Goal: Task Accomplishment & Management: Manage account settings

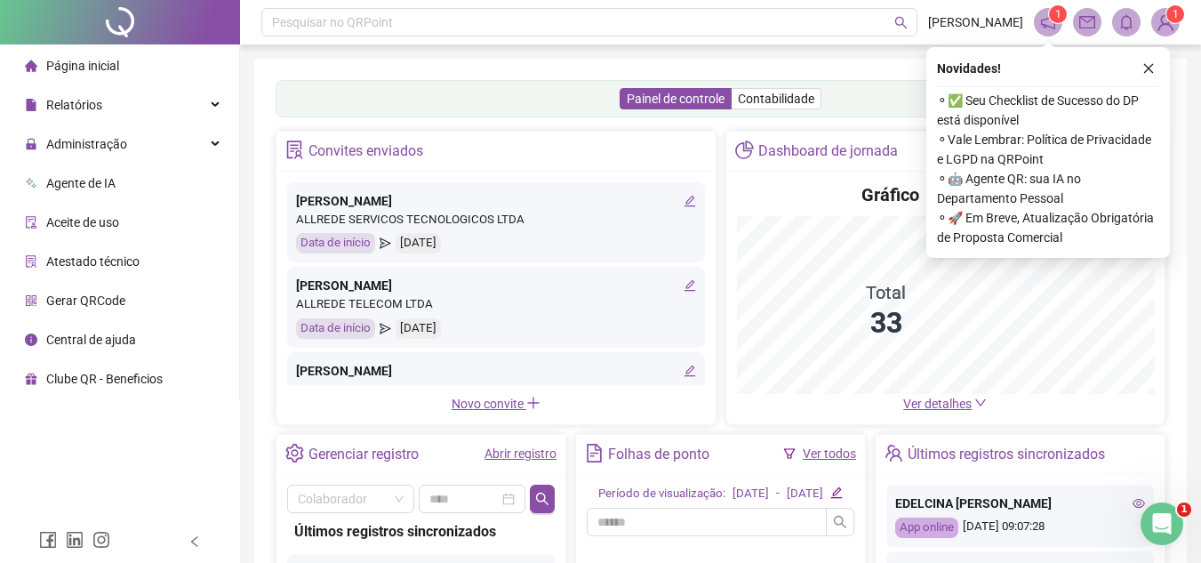
click at [1154, 69] on icon "close" at bounding box center [1148, 68] width 12 height 12
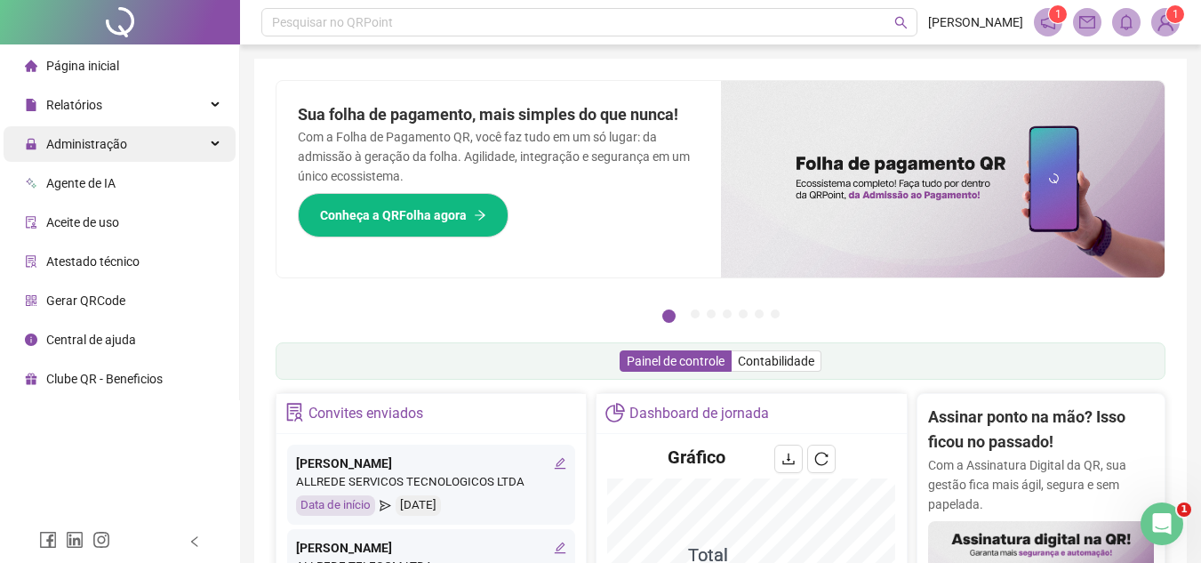
click at [116, 151] on span "Administração" at bounding box center [86, 144] width 81 height 14
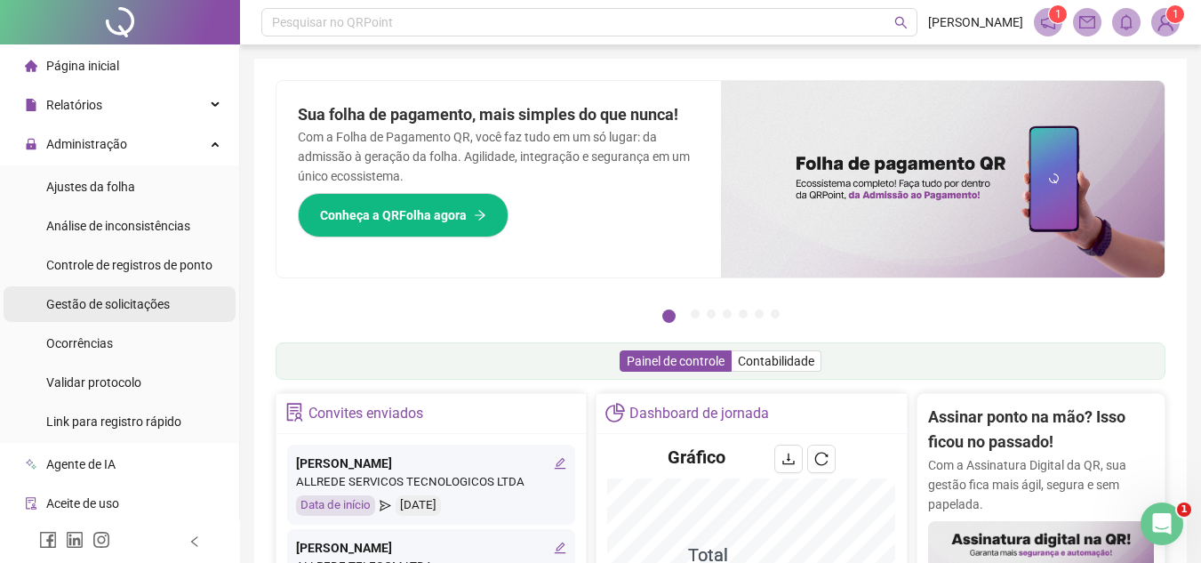
click at [88, 310] on span "Gestão de solicitações" at bounding box center [108, 304] width 124 height 14
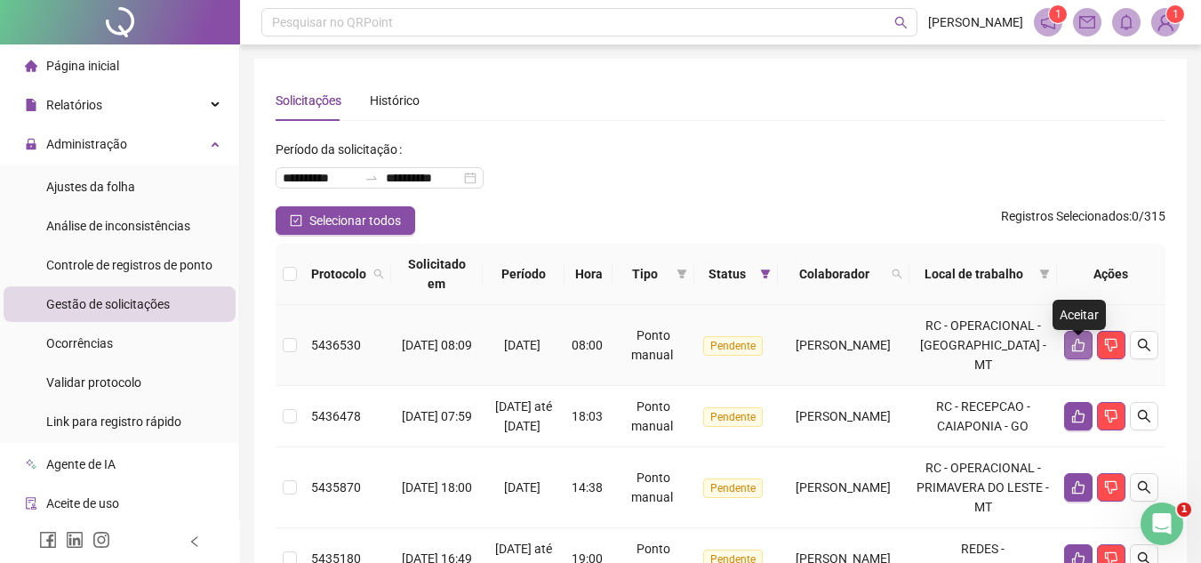
click at [1080, 359] on button "button" at bounding box center [1078, 345] width 28 height 28
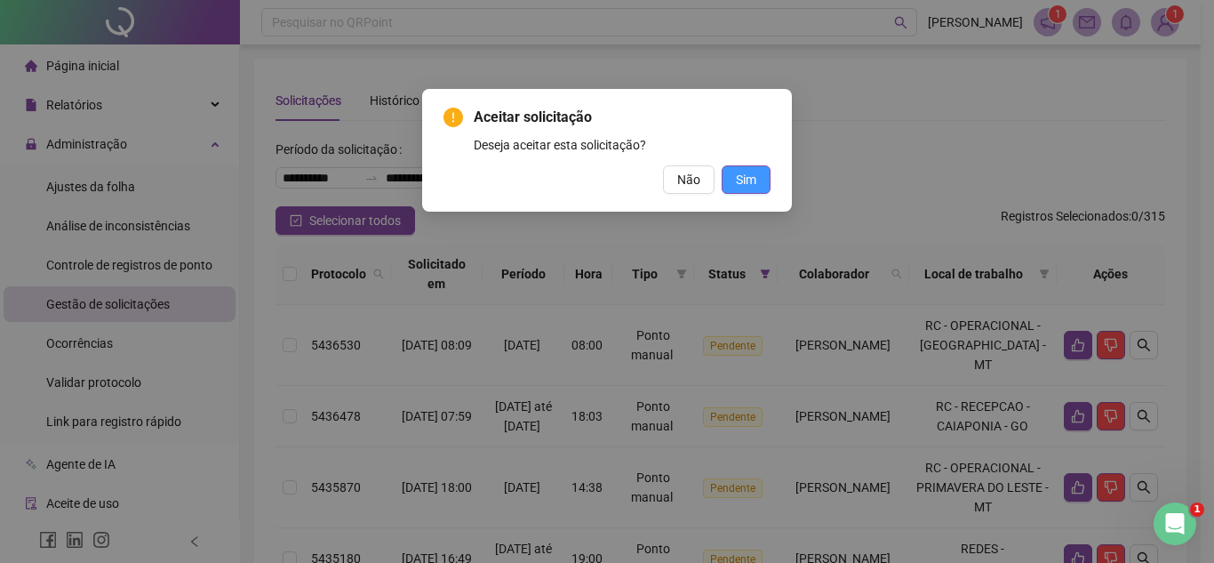
click at [744, 172] on span "Sim" at bounding box center [746, 180] width 20 height 20
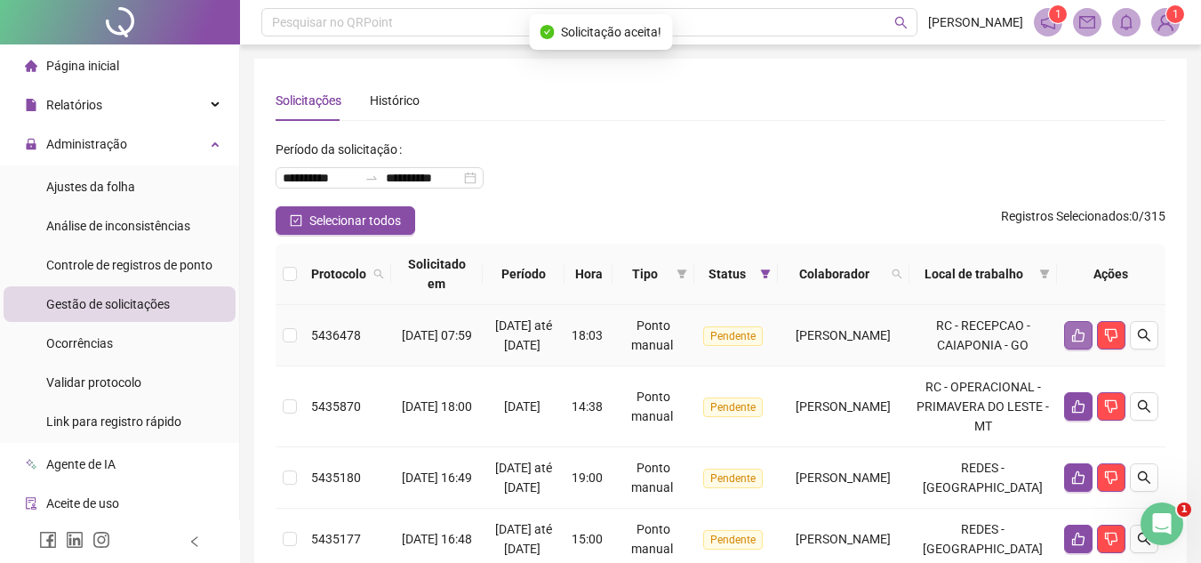
click at [1084, 342] on icon "like" at bounding box center [1078, 335] width 12 height 13
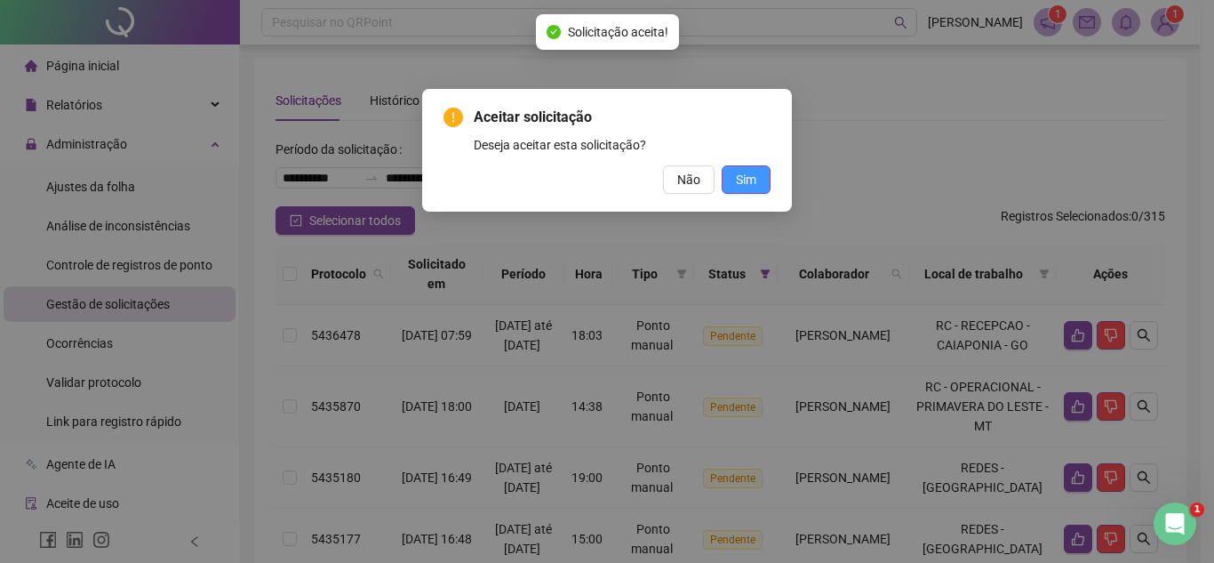
click at [724, 180] on button "Sim" at bounding box center [746, 179] width 49 height 28
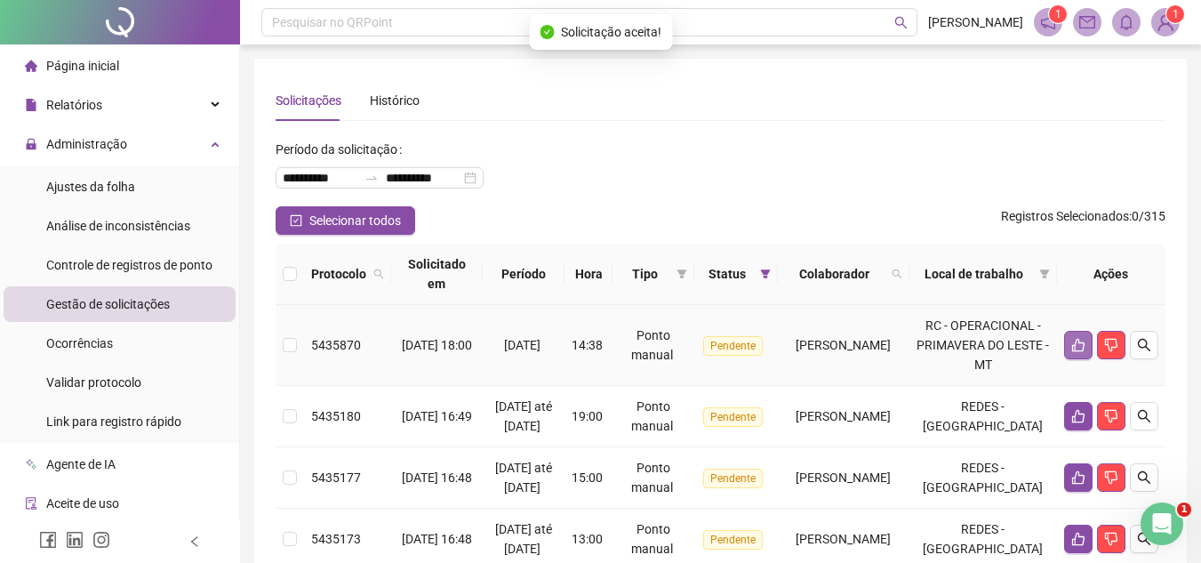
click at [1074, 352] on icon "like" at bounding box center [1078, 345] width 14 height 14
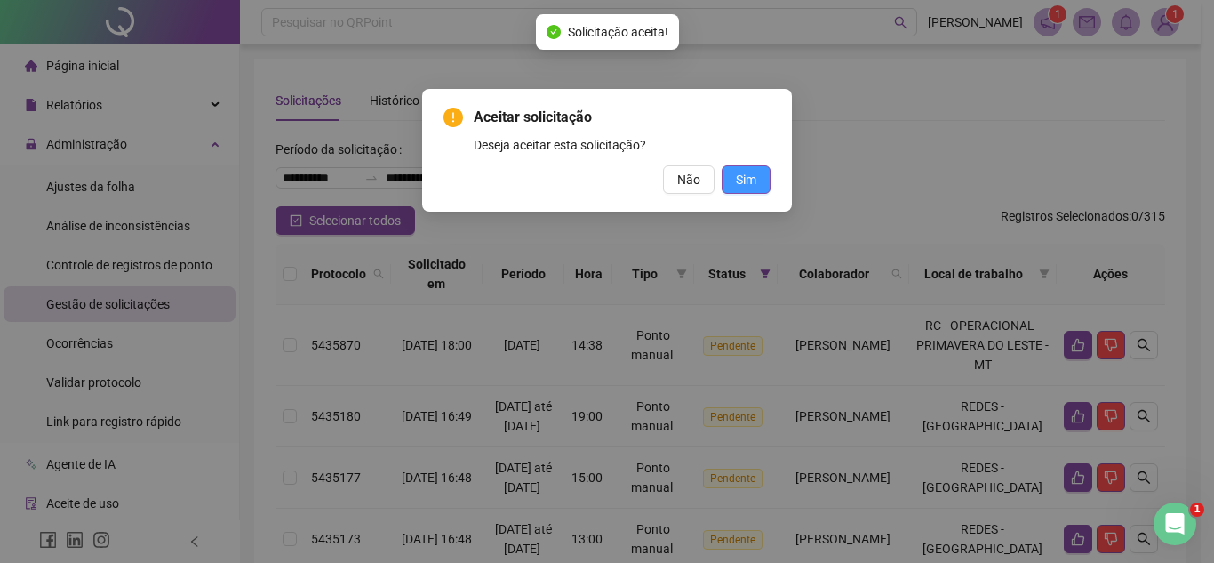
click at [742, 169] on button "Sim" at bounding box center [746, 179] width 49 height 28
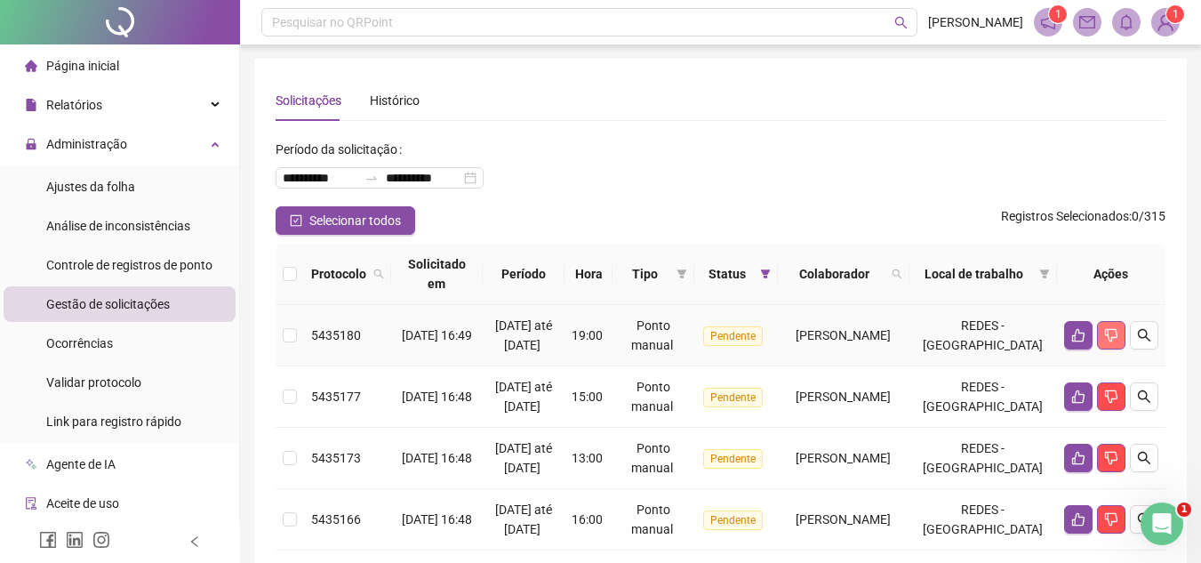
click at [1104, 340] on icon "dislike" at bounding box center [1111, 335] width 14 height 14
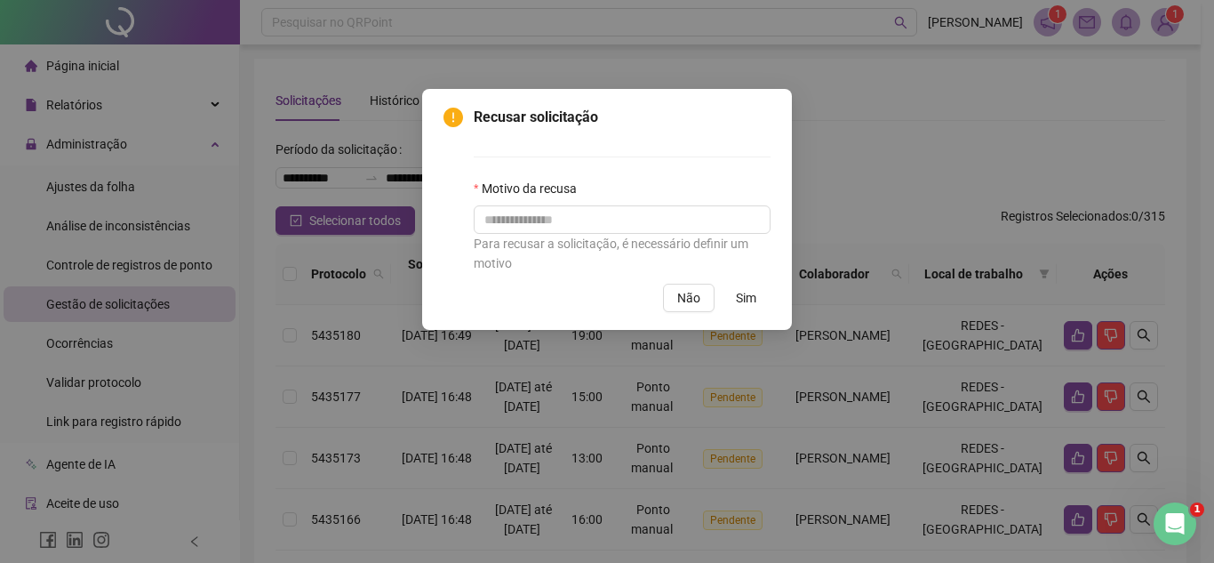
click at [873, 228] on div "Recusar solicitação Motivo da recusa Para recusar a solicitação, é necessário d…" at bounding box center [607, 281] width 1214 height 563
click at [735, 299] on button "Sim" at bounding box center [746, 298] width 49 height 28
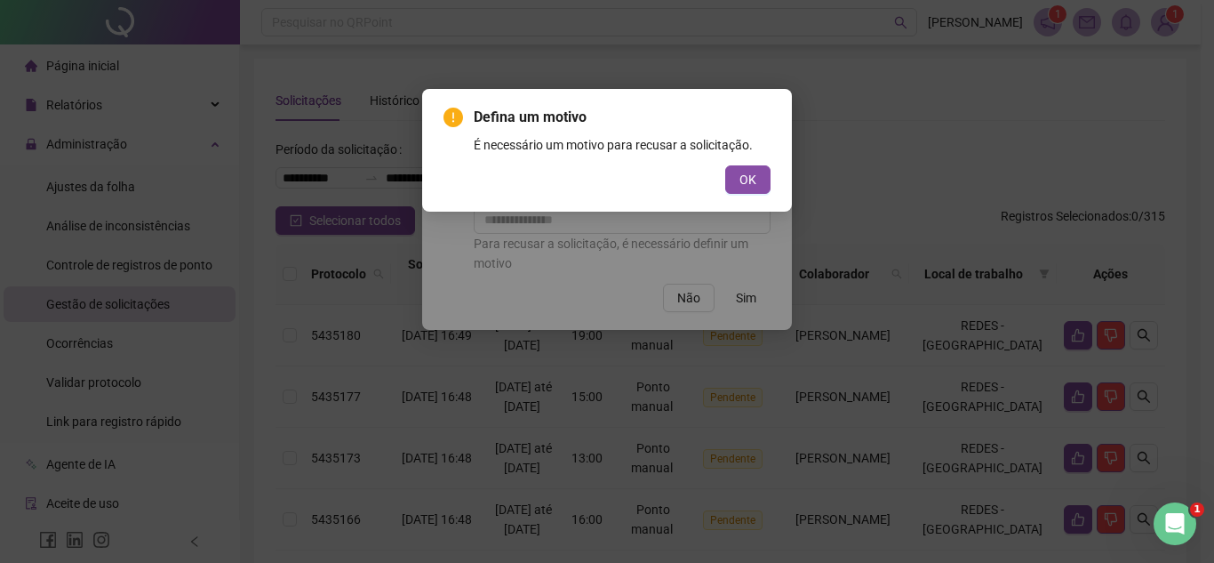
click at [844, 123] on div "Defina um motivo É necessário um motivo para recusar a solicitação. OK" at bounding box center [607, 281] width 1214 height 563
click at [764, 180] on button "OK" at bounding box center [747, 179] width 45 height 28
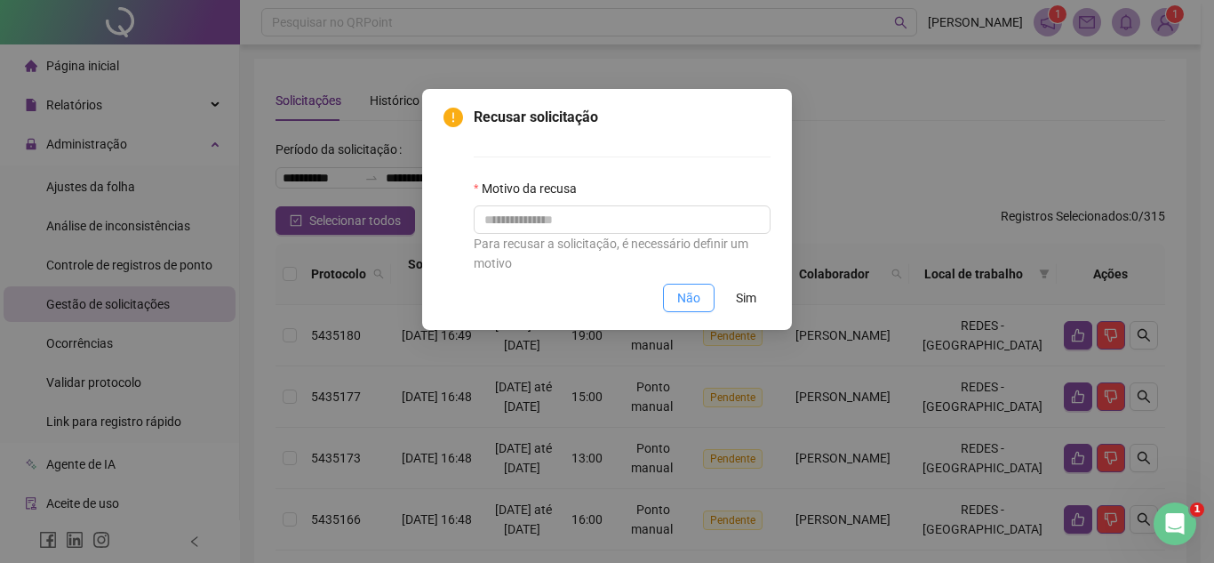
click at [692, 297] on span "Não" at bounding box center [688, 298] width 23 height 20
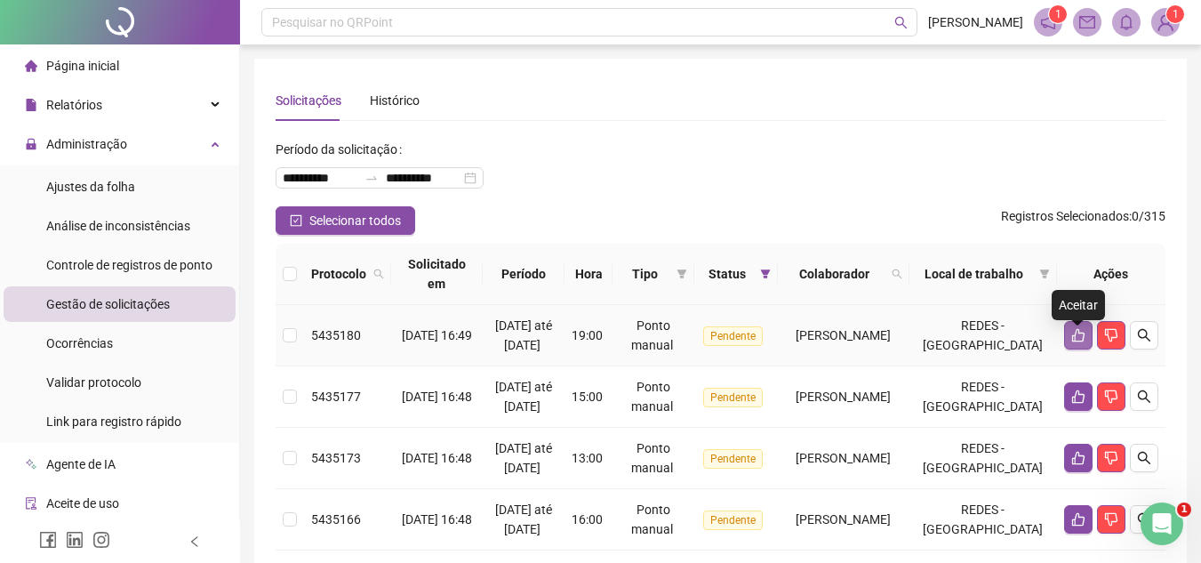
click at [1064, 344] on button "button" at bounding box center [1078, 335] width 28 height 28
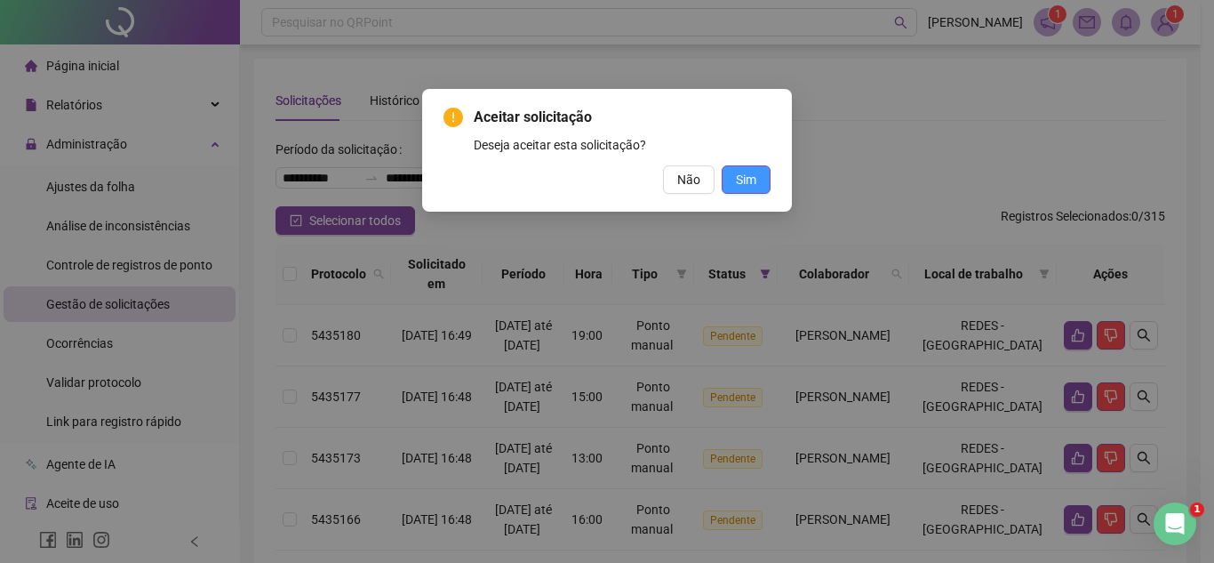
click at [757, 174] on button "Sim" at bounding box center [746, 179] width 49 height 28
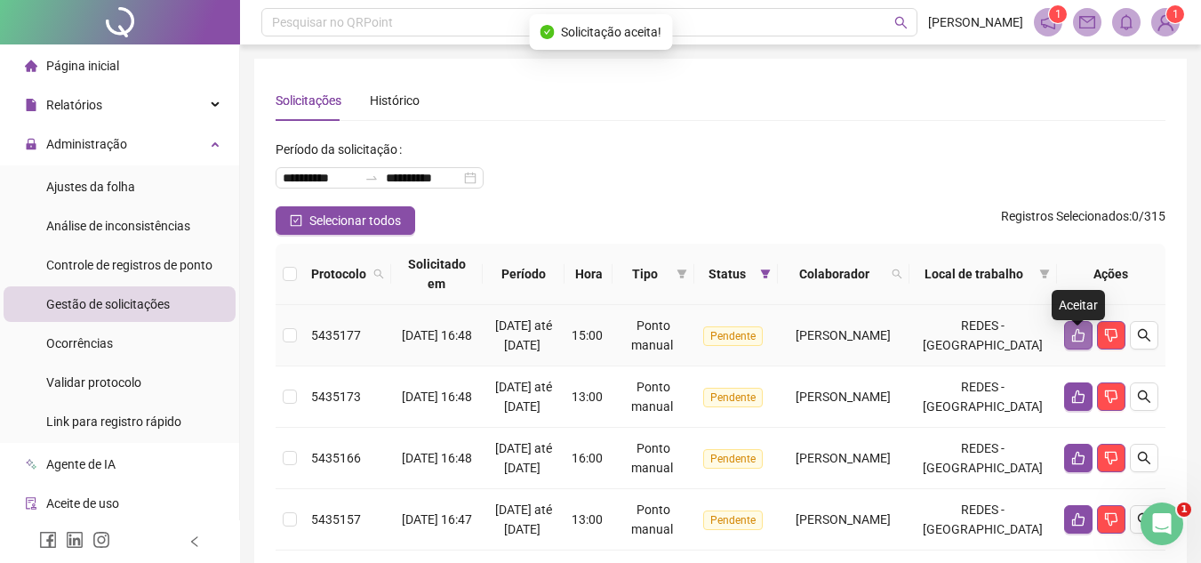
click at [1076, 342] on icon "like" at bounding box center [1078, 335] width 14 height 14
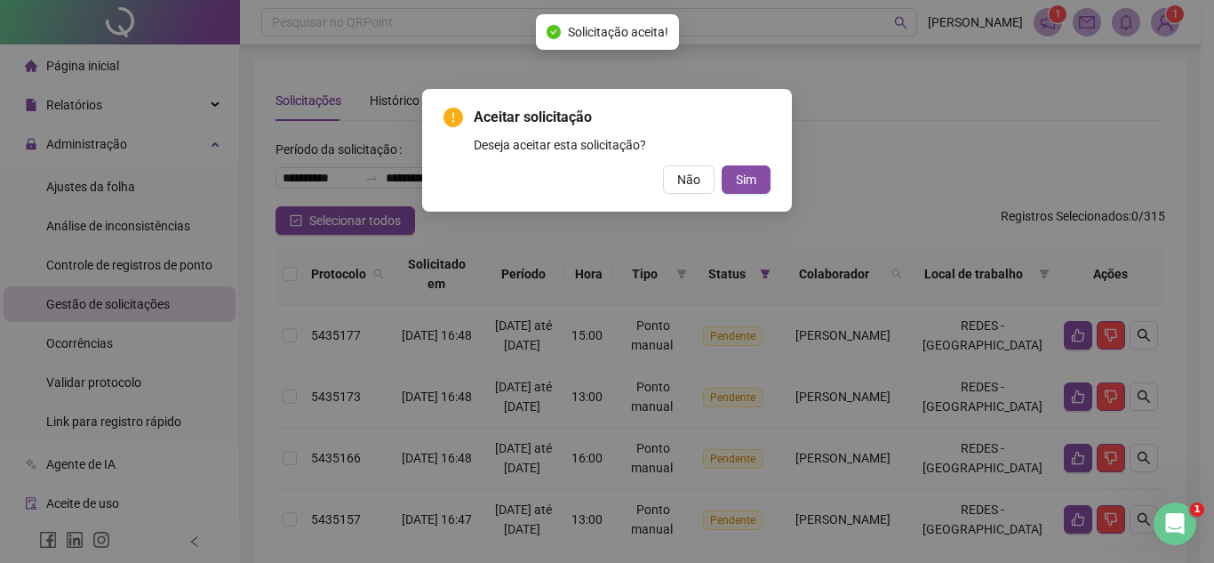
click at [748, 165] on div "Aceitar solicitação Deseja aceitar esta solicitação? Não Sim" at bounding box center [607, 150] width 327 height 87
click at [756, 179] on span "Sim" at bounding box center [746, 180] width 20 height 20
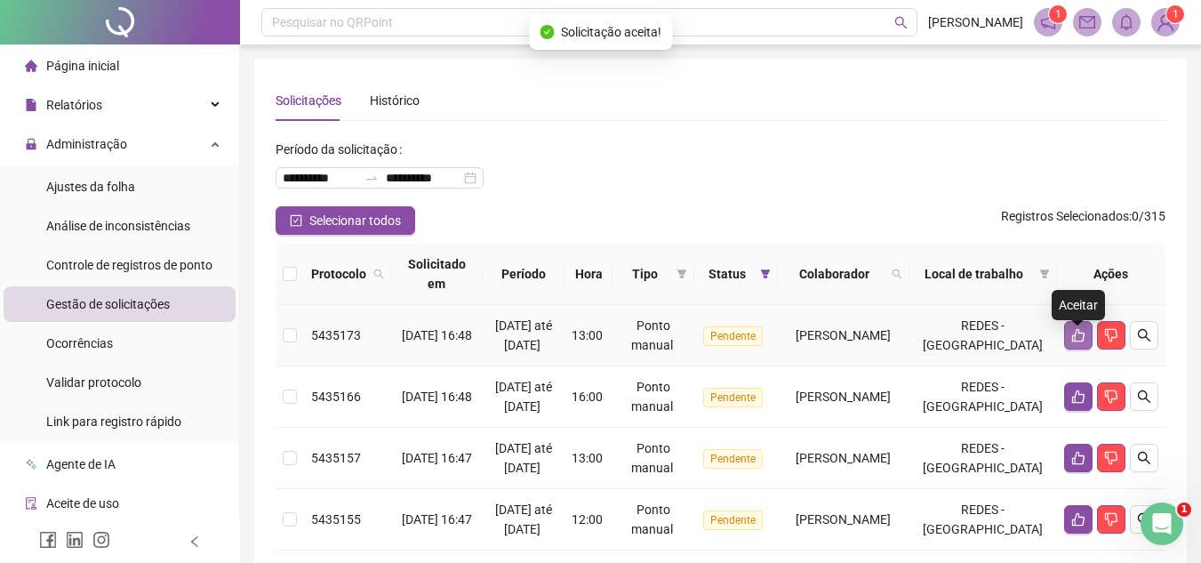
click at [1077, 342] on icon "like" at bounding box center [1078, 335] width 14 height 14
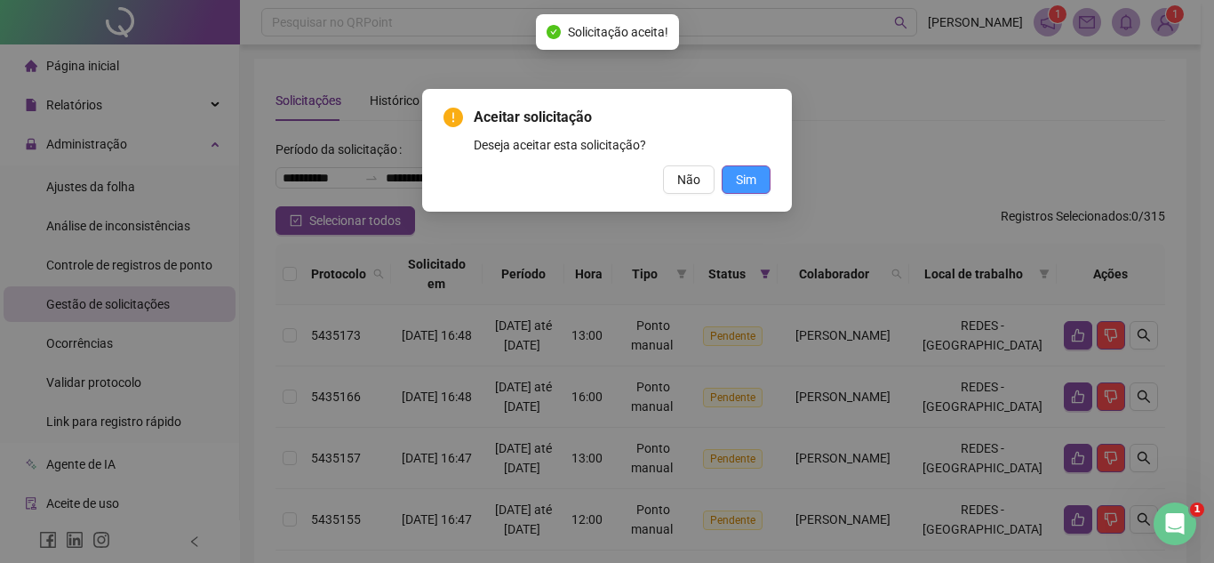
click at [756, 182] on span "Sim" at bounding box center [746, 180] width 20 height 20
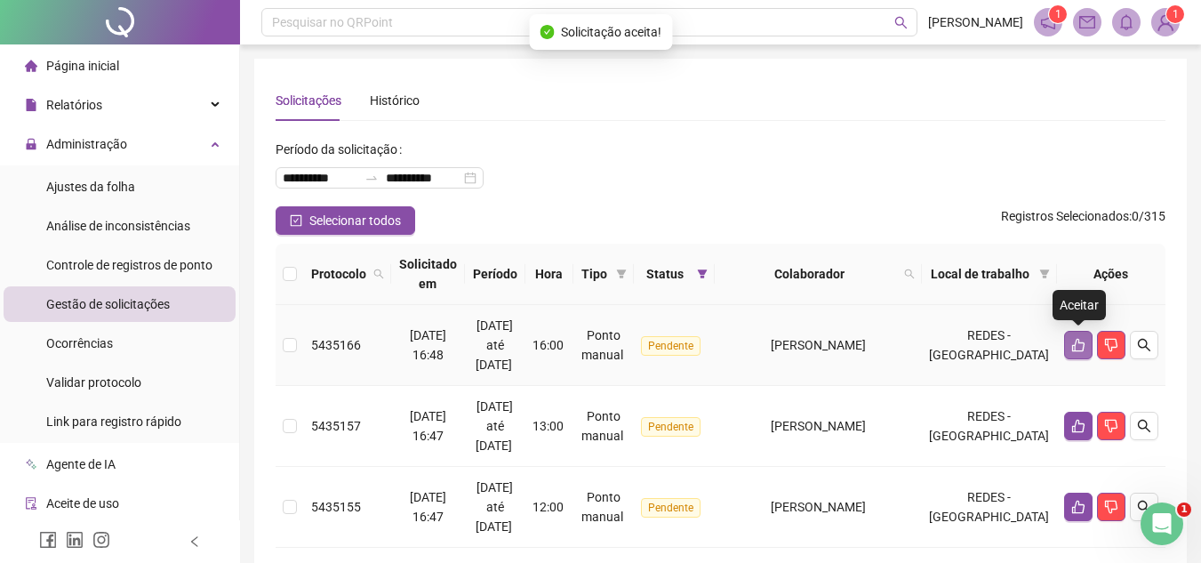
click at [1078, 342] on icon "like" at bounding box center [1078, 345] width 12 height 13
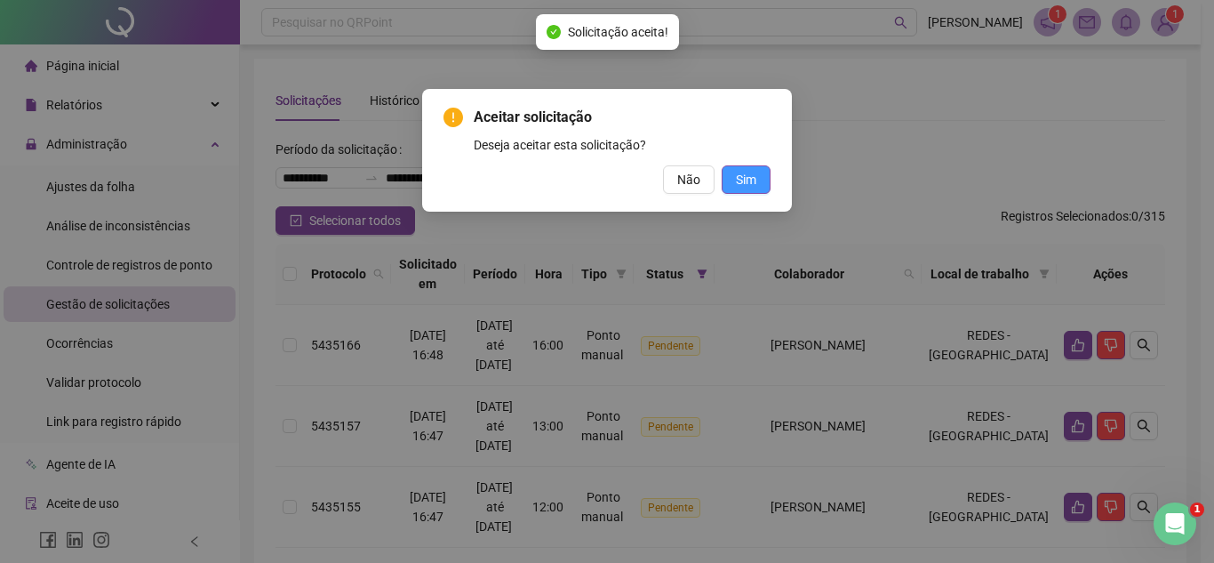
click at [745, 188] on span "Sim" at bounding box center [746, 180] width 20 height 20
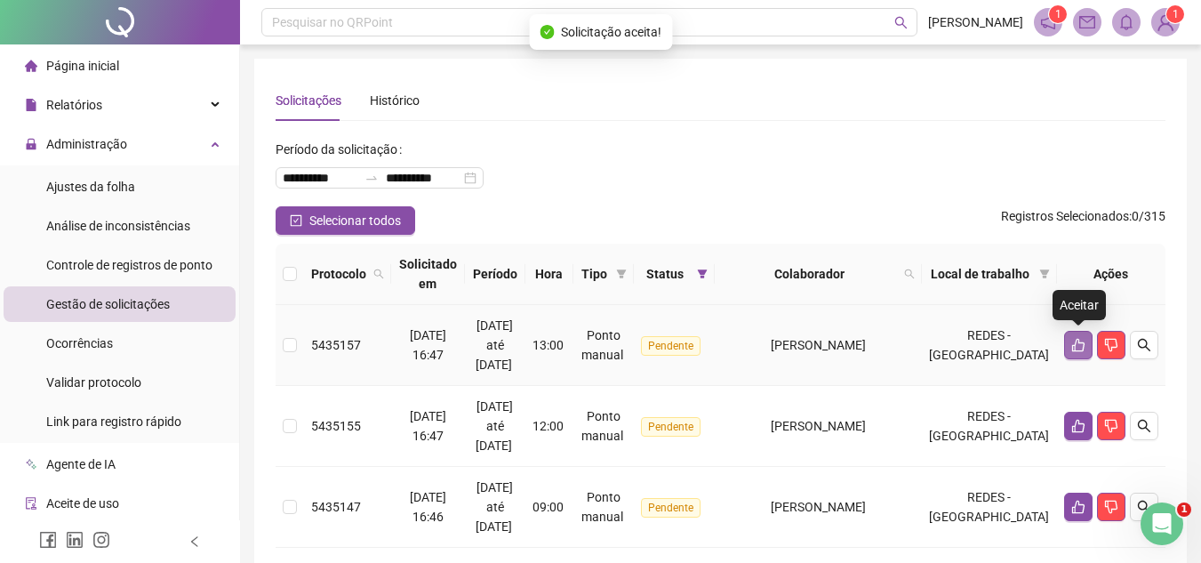
click at [1072, 348] on icon "like" at bounding box center [1078, 345] width 12 height 13
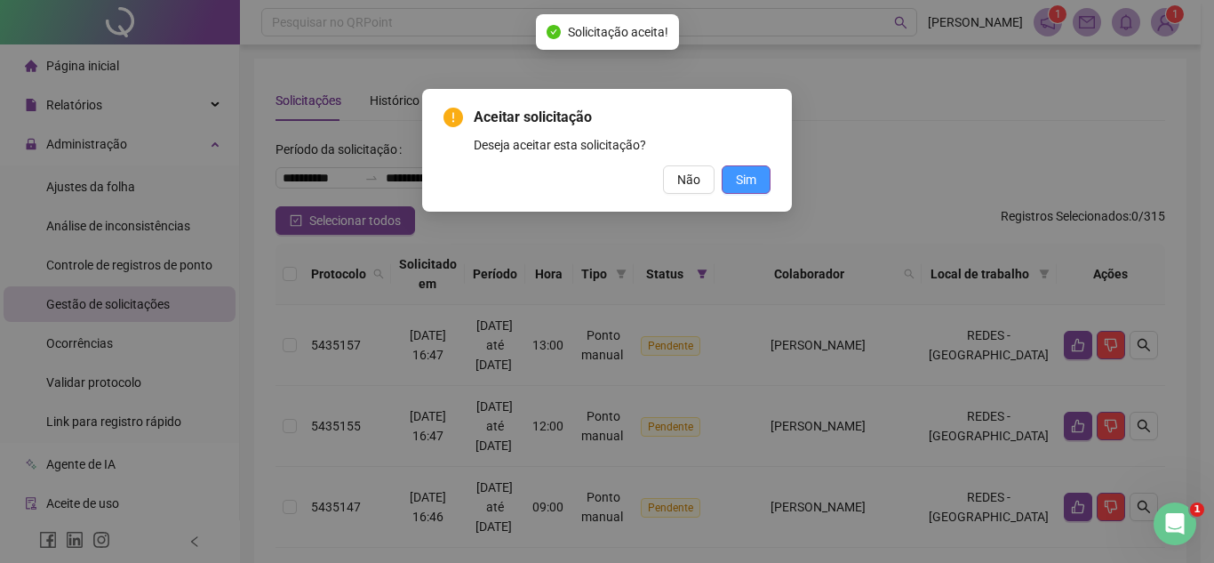
click at [745, 177] on span "Sim" at bounding box center [746, 180] width 20 height 20
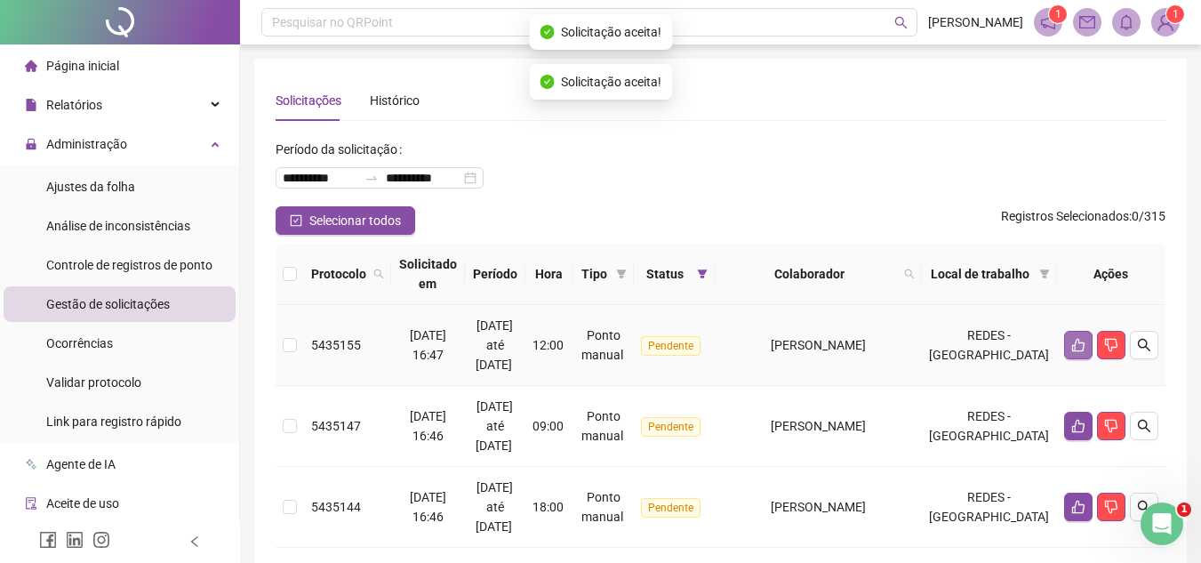
click at [1082, 343] on icon "like" at bounding box center [1078, 345] width 12 height 13
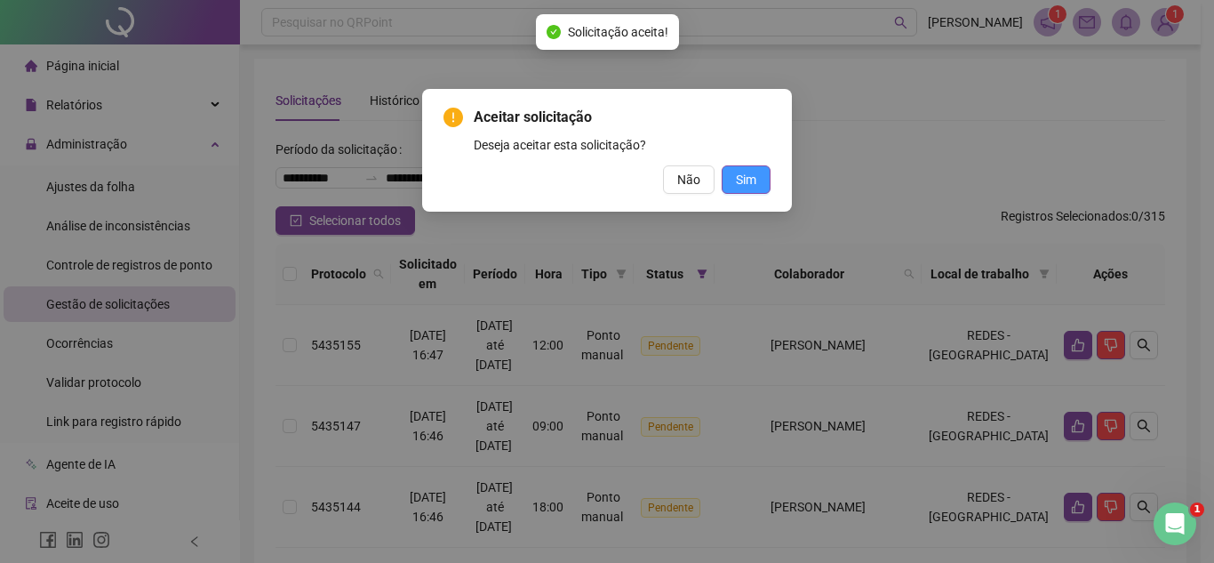
click at [732, 180] on button "Sim" at bounding box center [746, 179] width 49 height 28
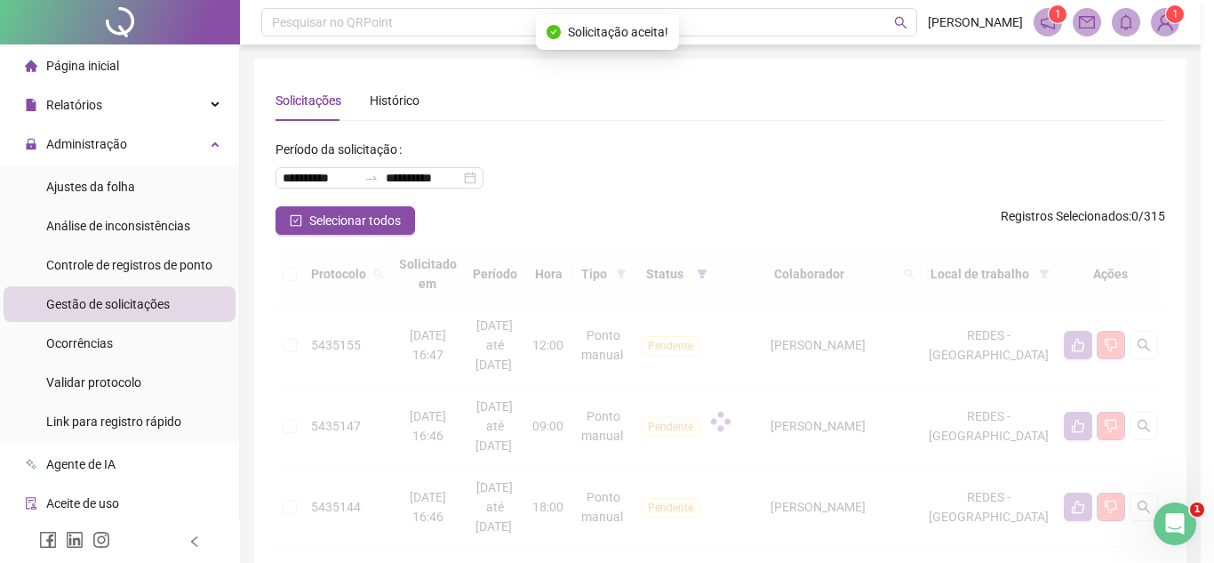
click at [758, 185] on div "Aceitar solicitação Deseja aceitar esta solicitação? Não Sim" at bounding box center [607, 281] width 1214 height 563
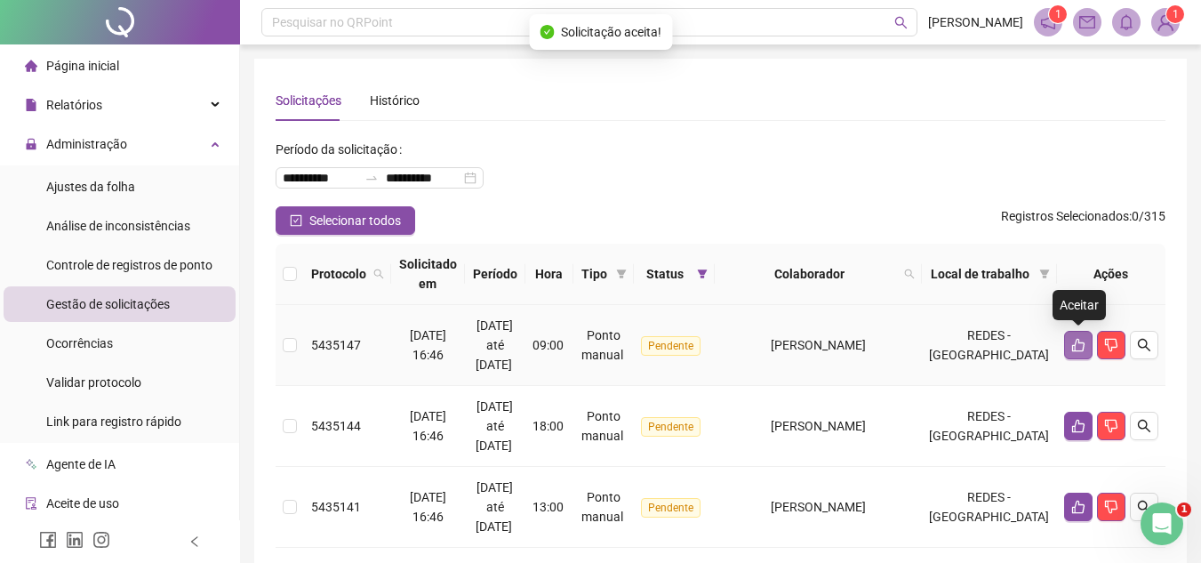
click at [1084, 341] on button "button" at bounding box center [1078, 345] width 28 height 28
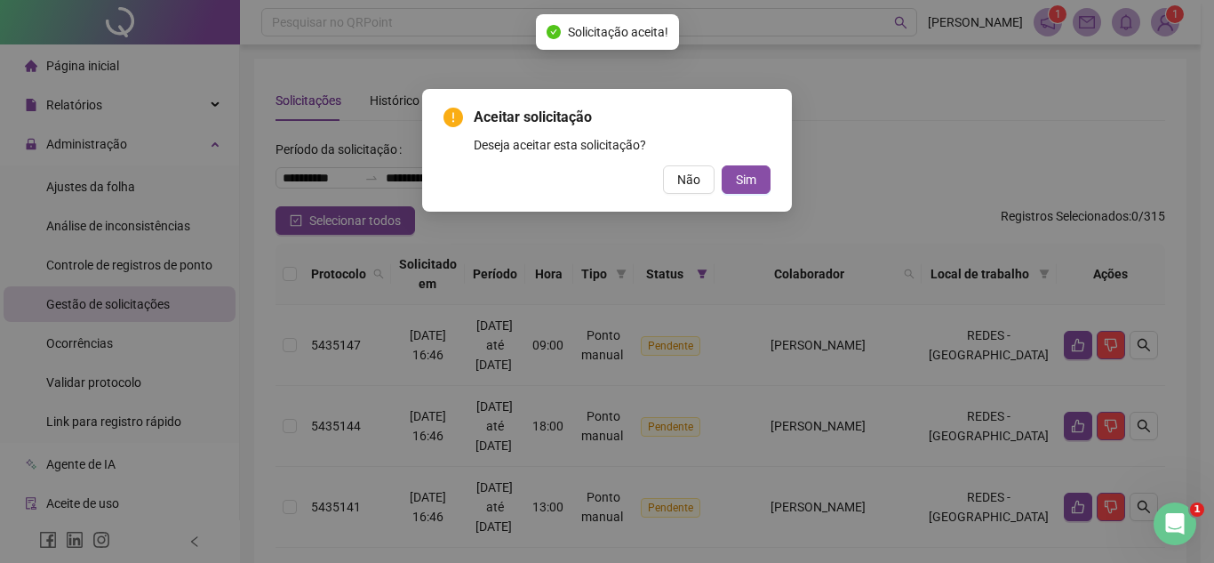
click at [723, 162] on div "Aceitar solicitação Deseja aceitar esta solicitação? Não Sim" at bounding box center [607, 150] width 327 height 87
click at [740, 180] on span "Sim" at bounding box center [746, 180] width 20 height 20
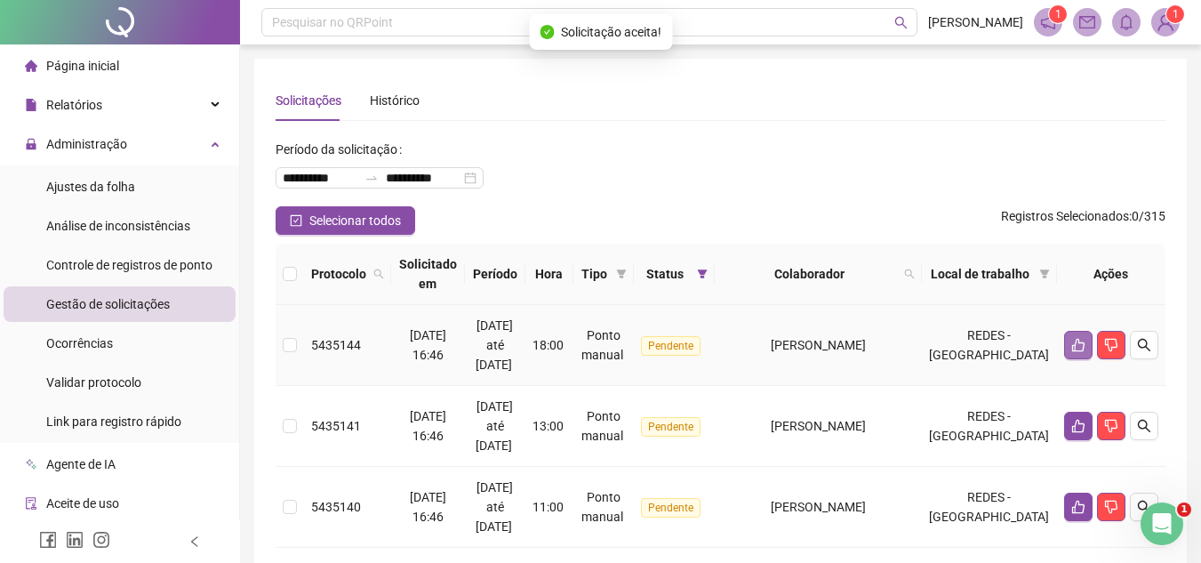
click at [1078, 340] on icon "like" at bounding box center [1078, 345] width 12 height 13
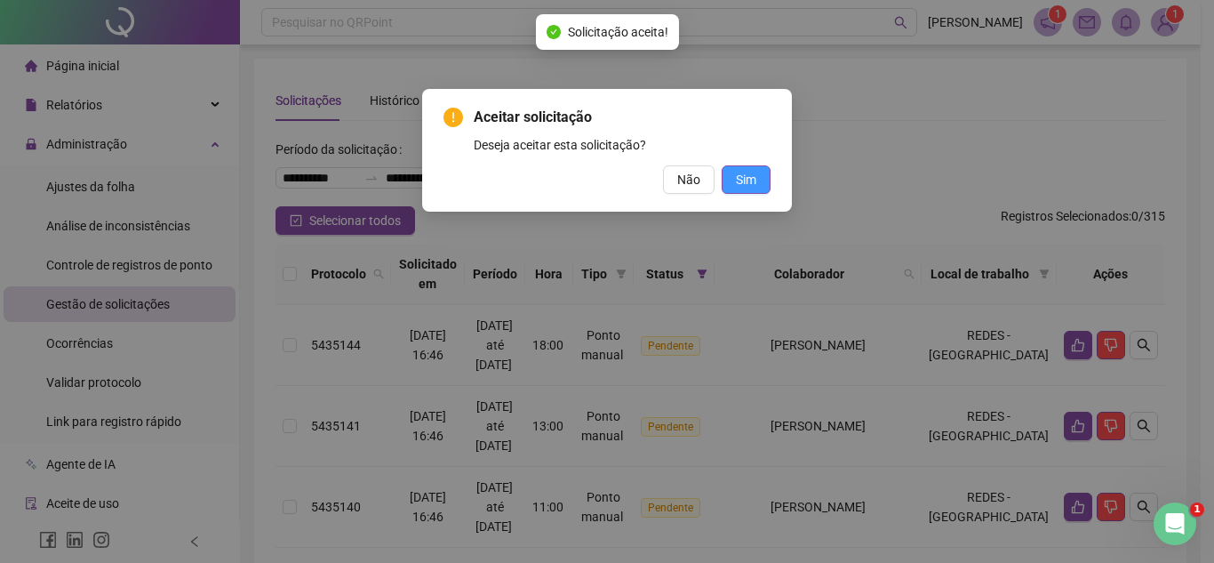
drag, startPoint x: 756, startPoint y: 184, endPoint x: 762, endPoint y: 192, distance: 10.1
click at [755, 185] on span "Sim" at bounding box center [746, 180] width 20 height 20
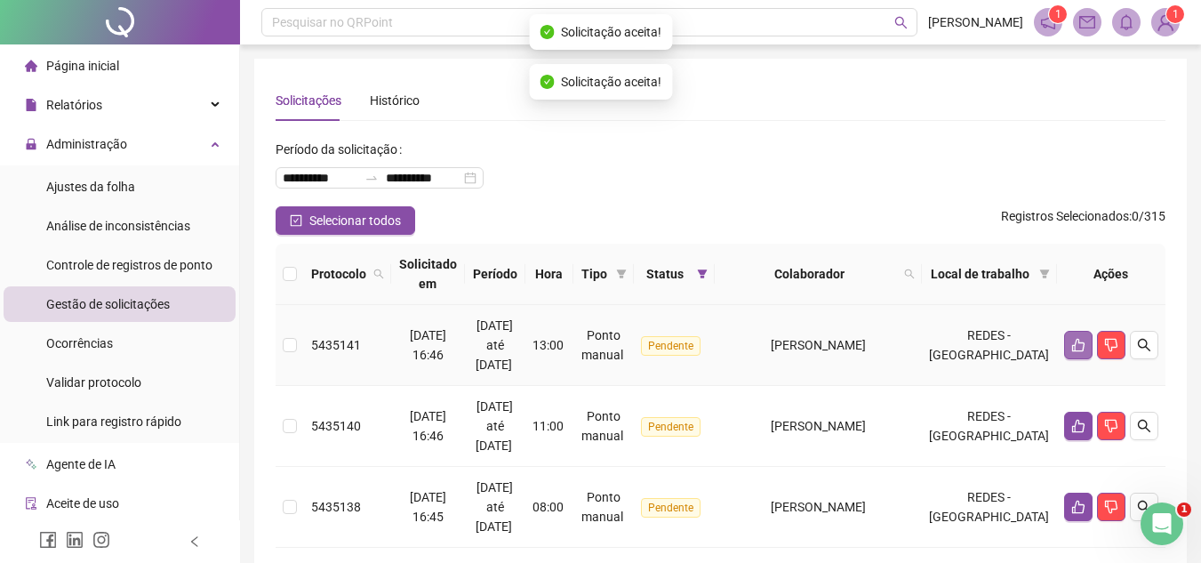
click at [1075, 340] on icon "like" at bounding box center [1078, 345] width 14 height 14
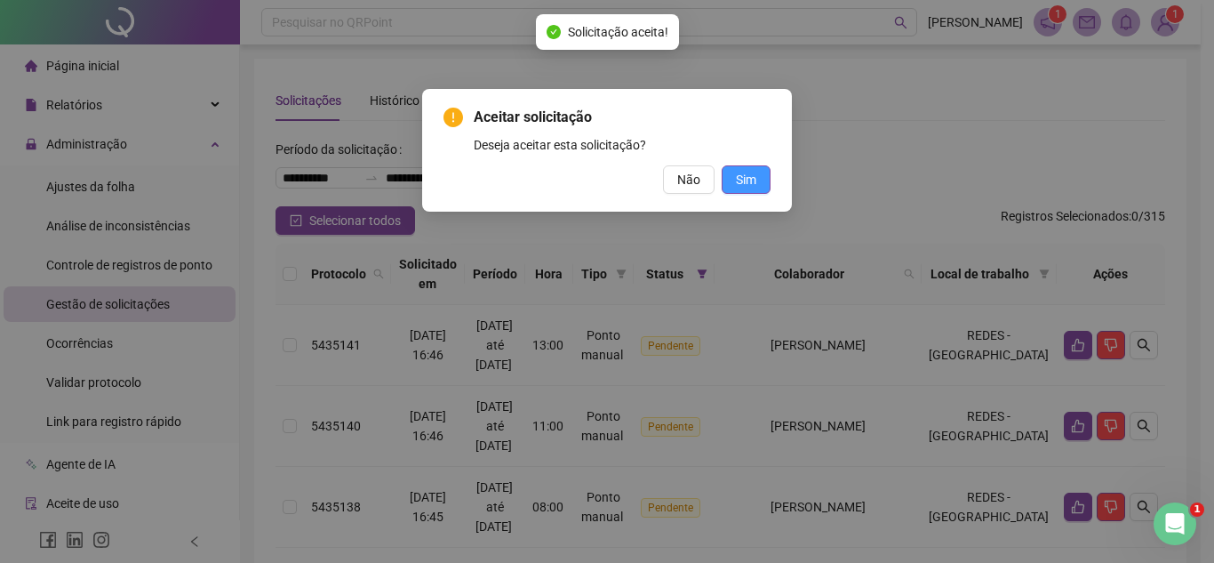
click at [749, 176] on span "Sim" at bounding box center [746, 180] width 20 height 20
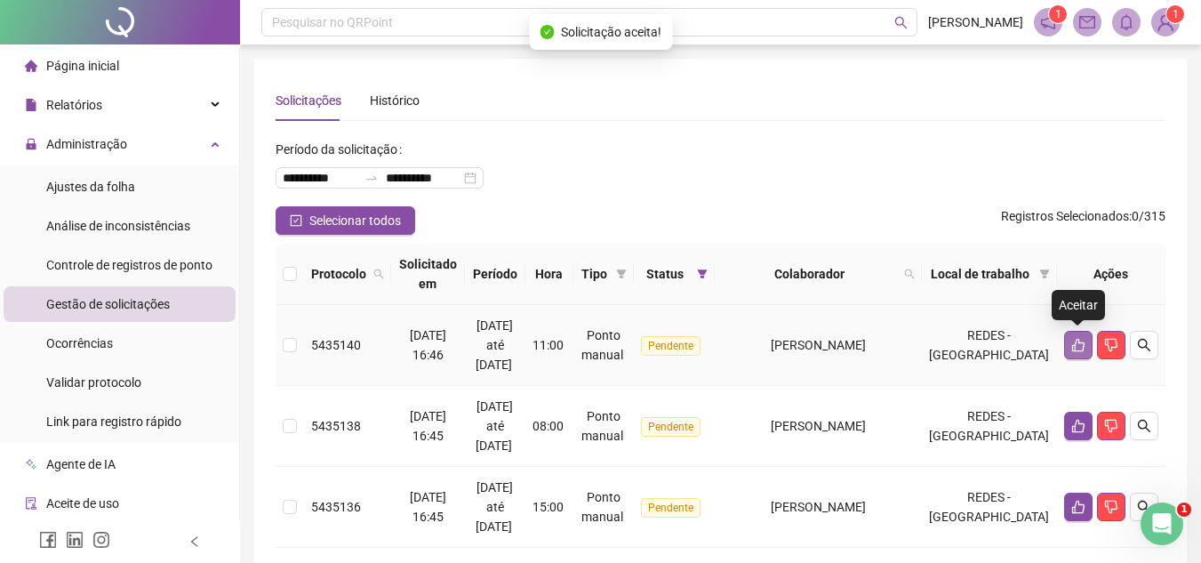
click at [1073, 339] on icon "like" at bounding box center [1078, 345] width 14 height 14
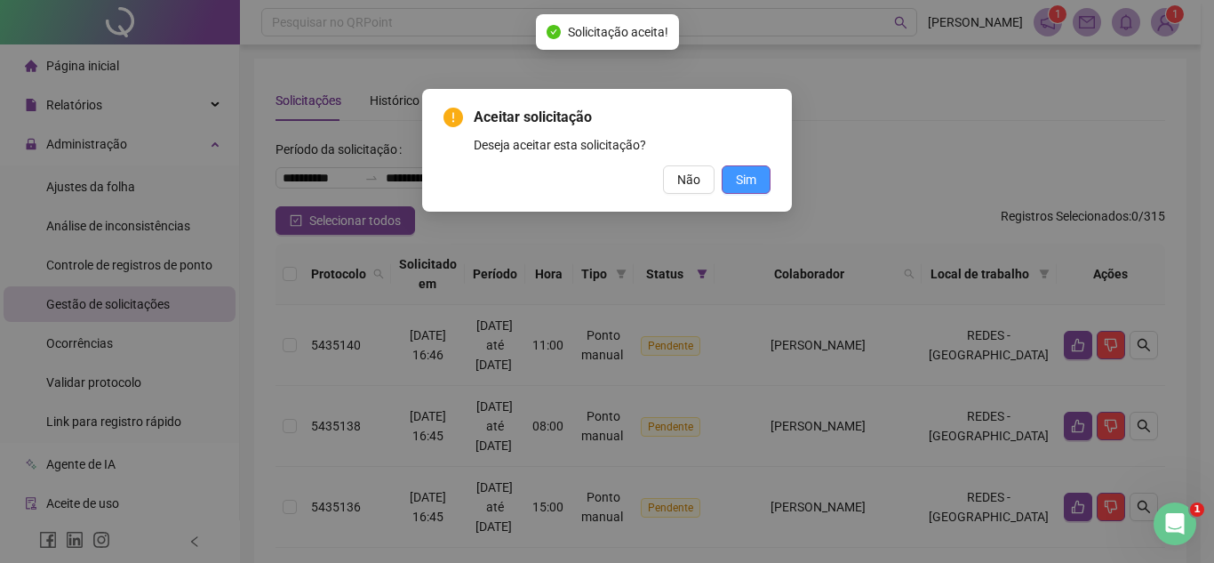
click at [752, 179] on span "Sim" at bounding box center [746, 180] width 20 height 20
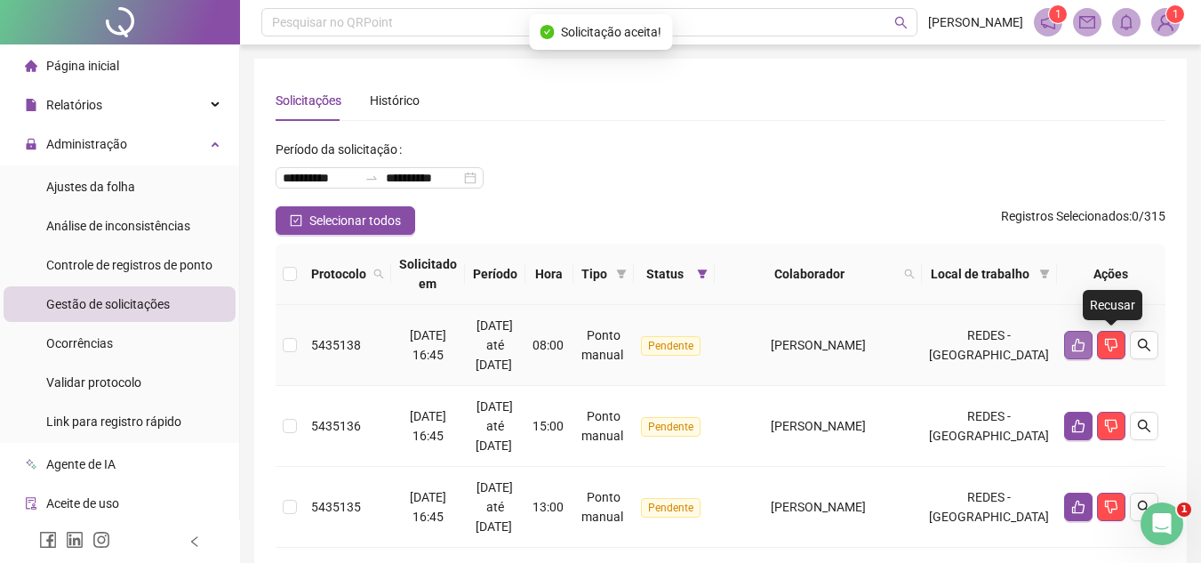
click at [1081, 343] on icon "like" at bounding box center [1078, 345] width 14 height 14
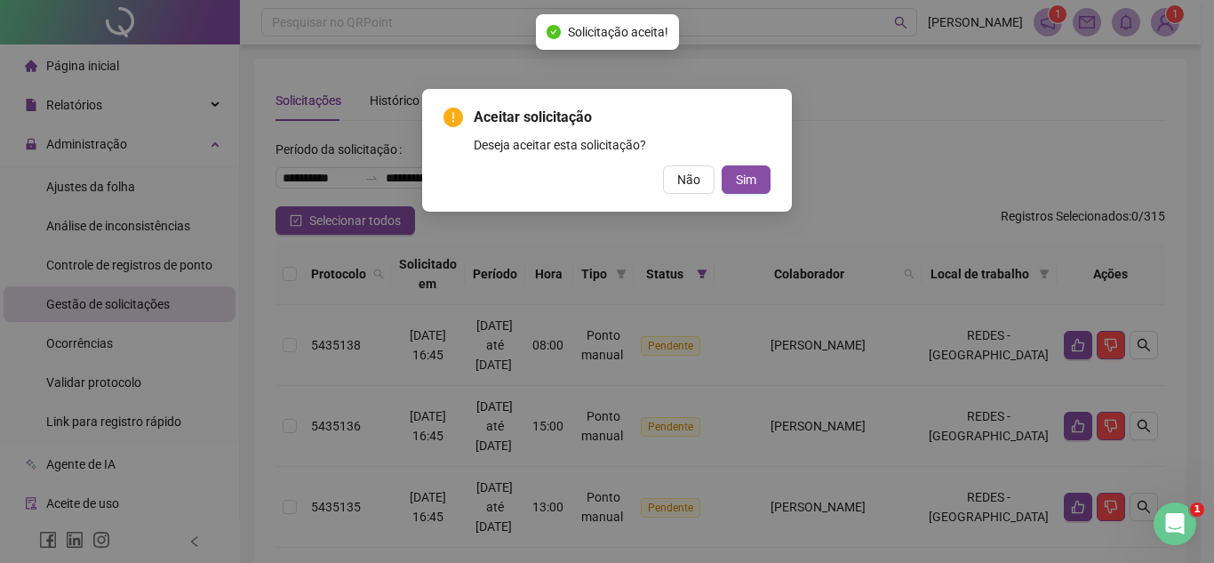
drag, startPoint x: 766, startPoint y: 184, endPoint x: 785, endPoint y: 188, distance: 19.0
click at [764, 184] on button "Sim" at bounding box center [746, 179] width 49 height 28
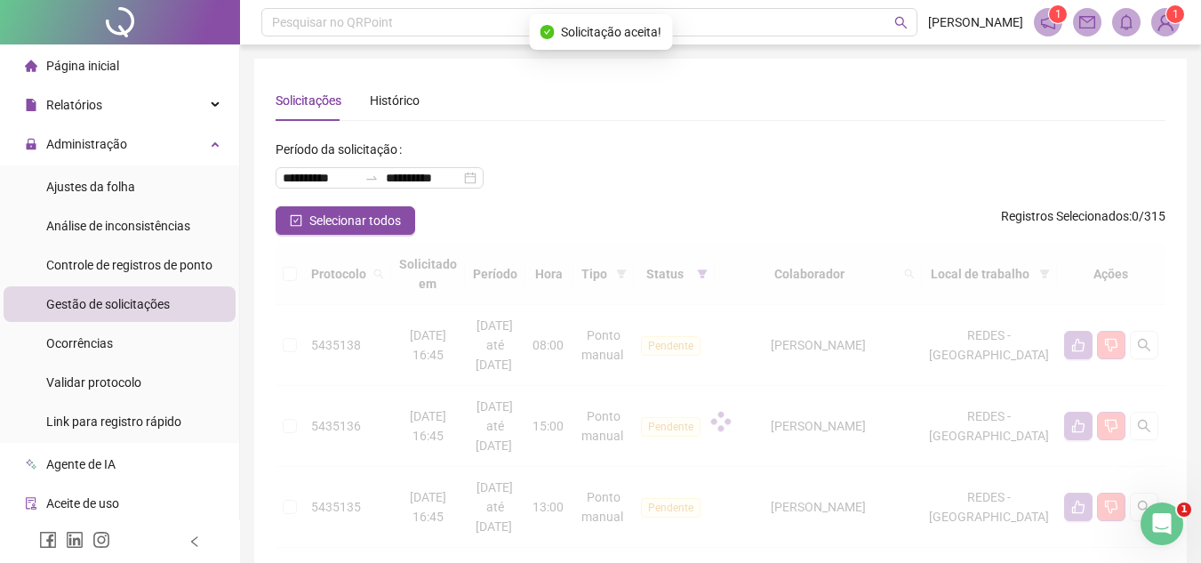
click at [1076, 350] on div at bounding box center [721, 422] width 890 height 356
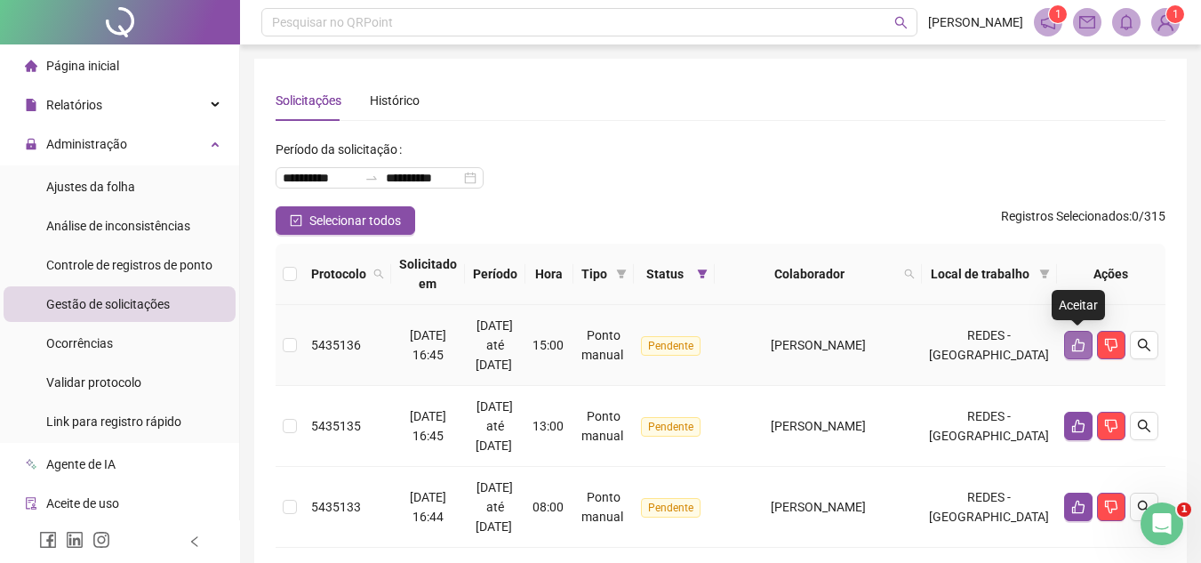
click at [1064, 340] on button "button" at bounding box center [1078, 345] width 28 height 28
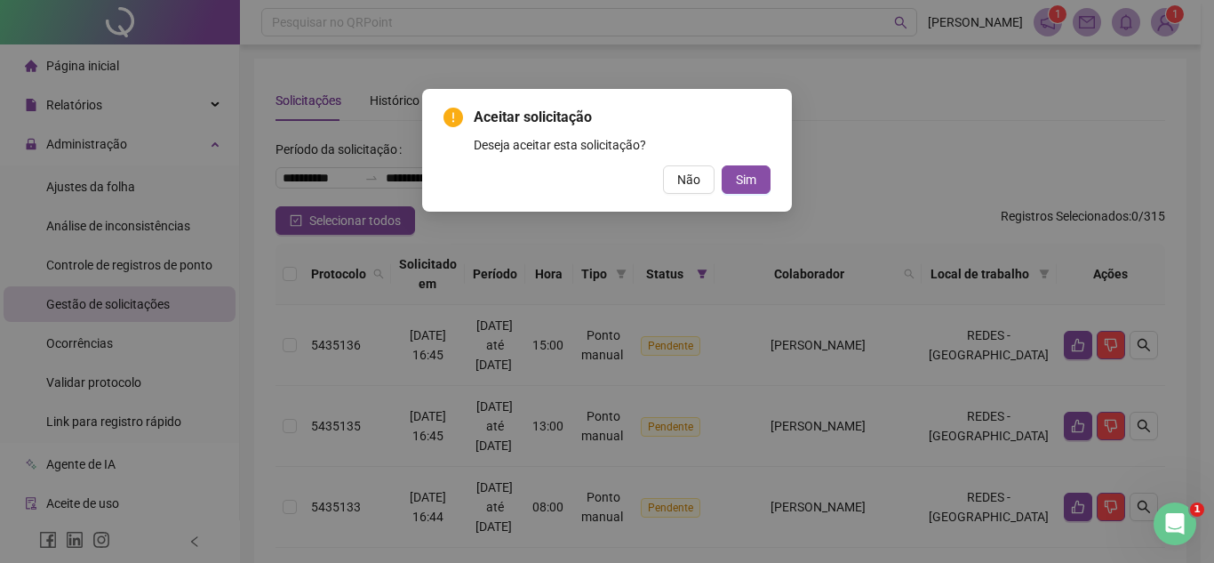
click at [757, 198] on div "Aceitar solicitação Deseja aceitar esta solicitação? Não Sim" at bounding box center [607, 150] width 370 height 123
click at [772, 180] on div "Aceitar solicitação Deseja aceitar esta solicitação? Não Sim" at bounding box center [607, 150] width 370 height 123
click at [740, 188] on span "Sim" at bounding box center [746, 180] width 20 height 20
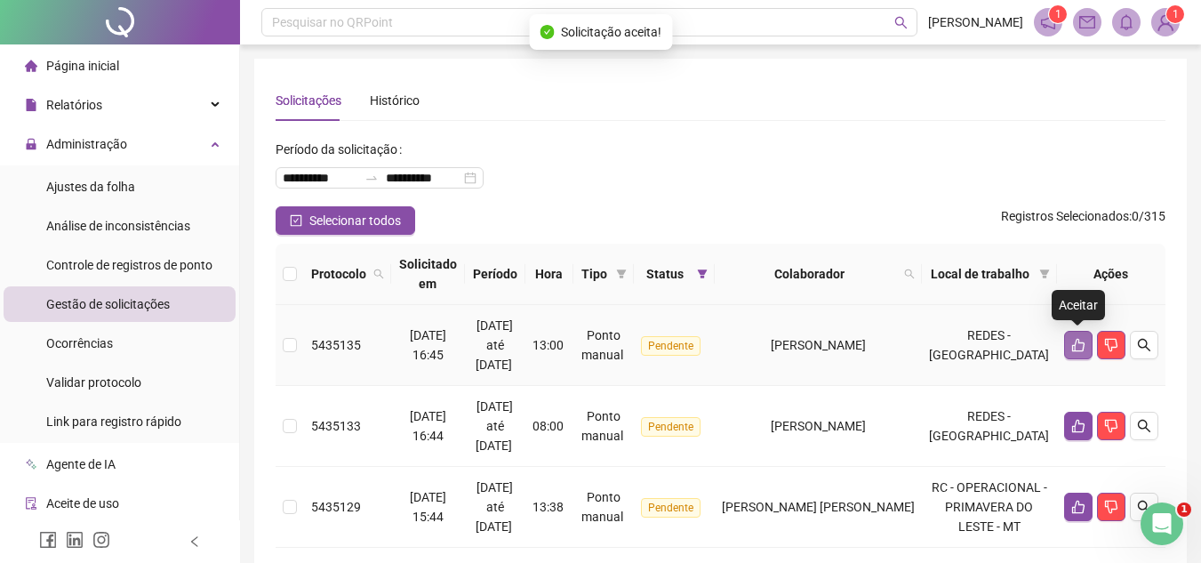
click at [1079, 339] on icon "like" at bounding box center [1078, 345] width 14 height 14
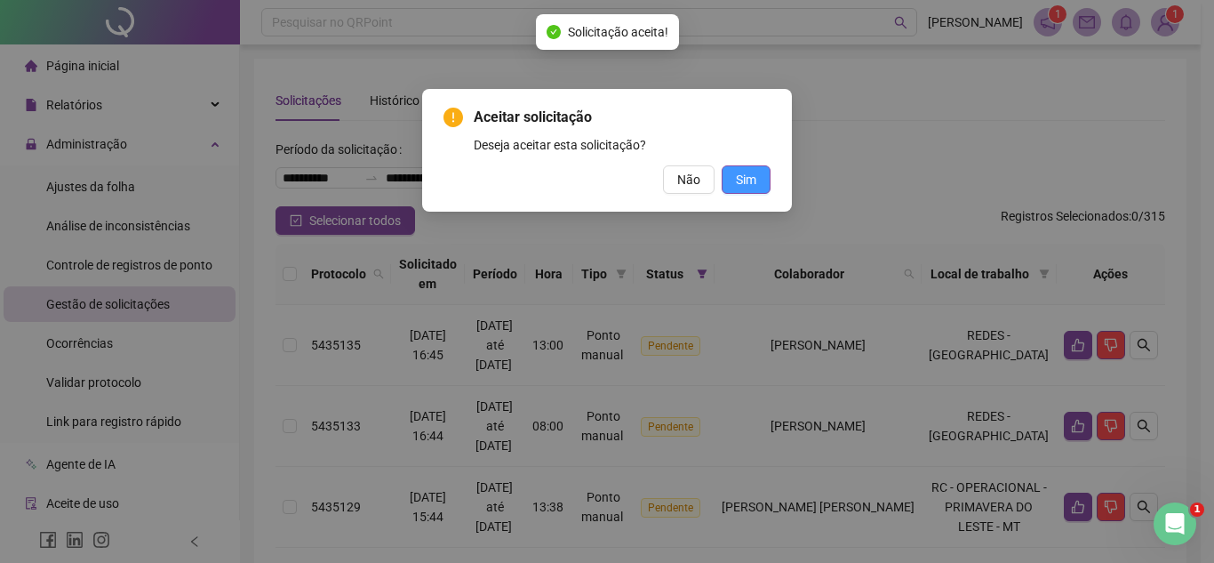
click at [742, 187] on span "Sim" at bounding box center [746, 180] width 20 height 20
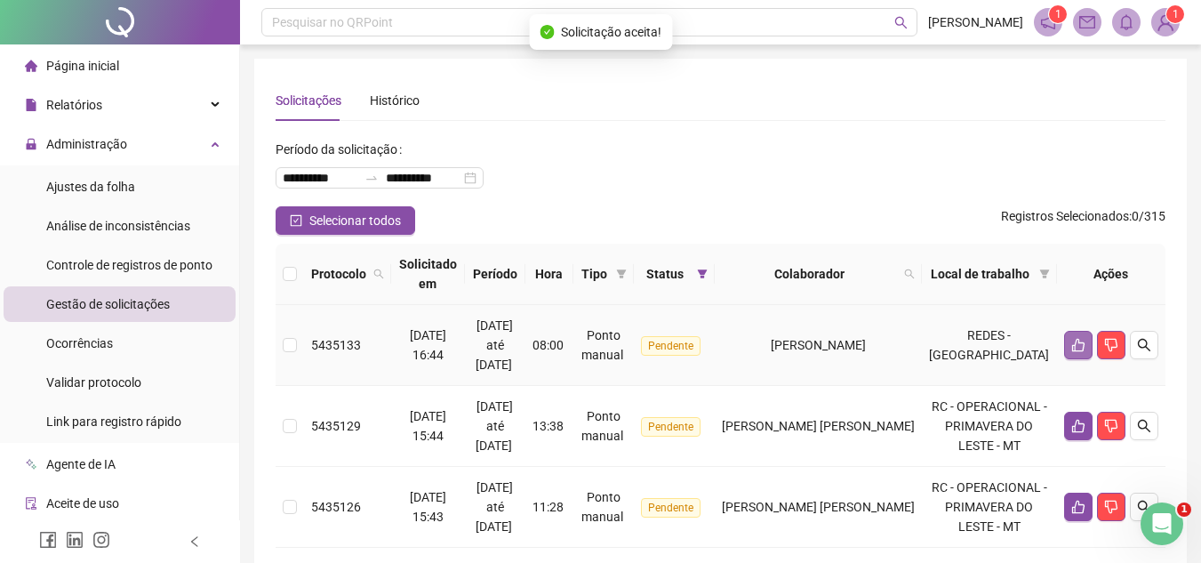
click at [1074, 340] on icon "like" at bounding box center [1078, 345] width 14 height 14
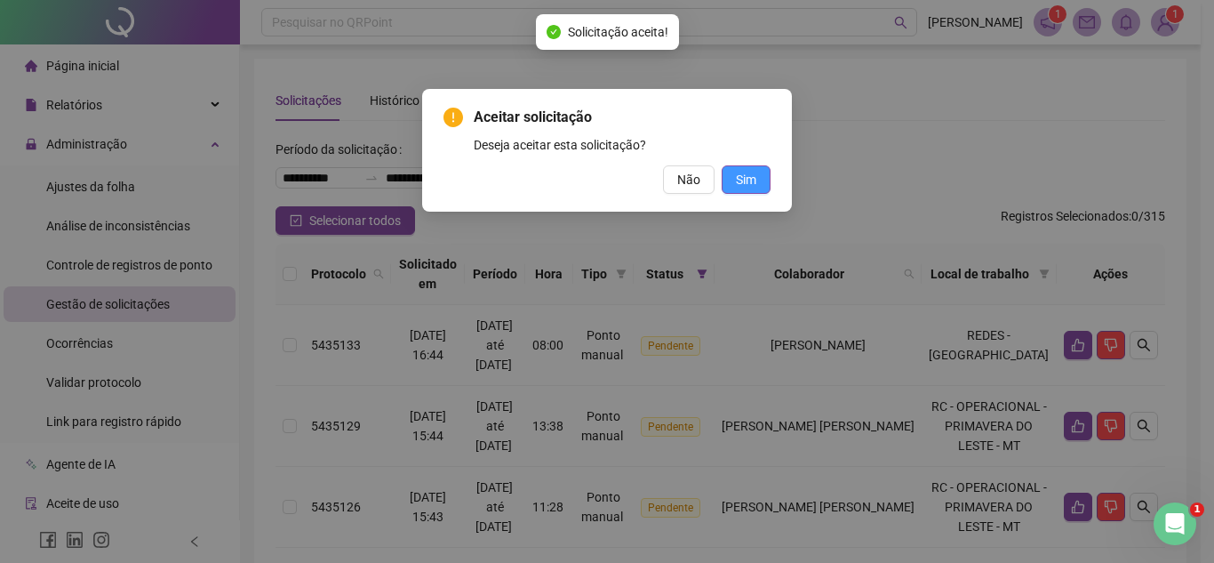
click at [751, 180] on span "Sim" at bounding box center [746, 180] width 20 height 20
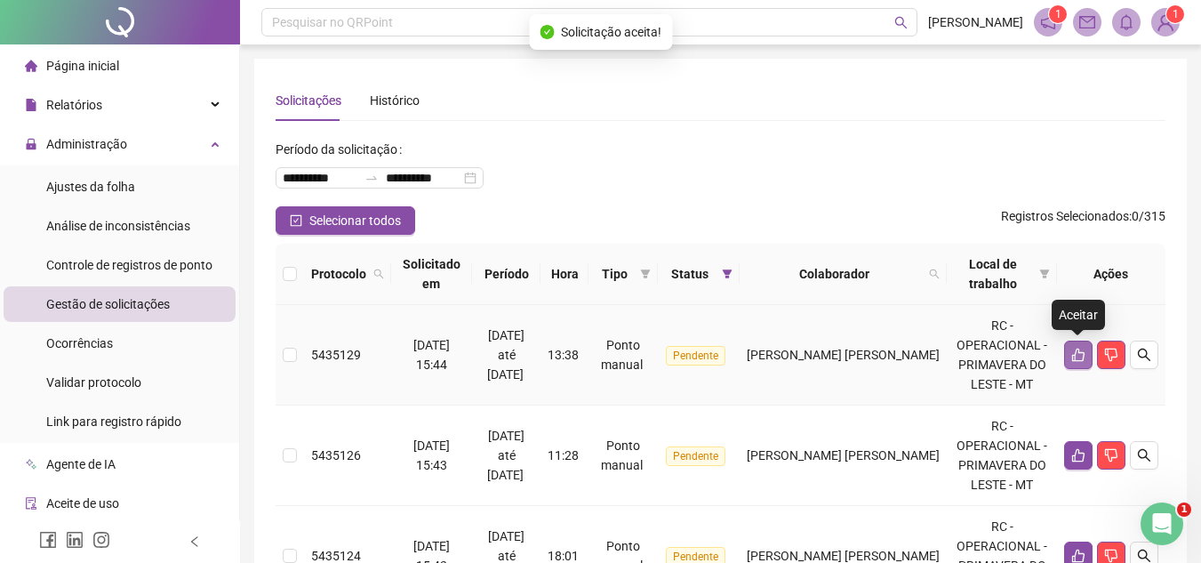
click at [1073, 348] on icon "like" at bounding box center [1078, 355] width 14 height 14
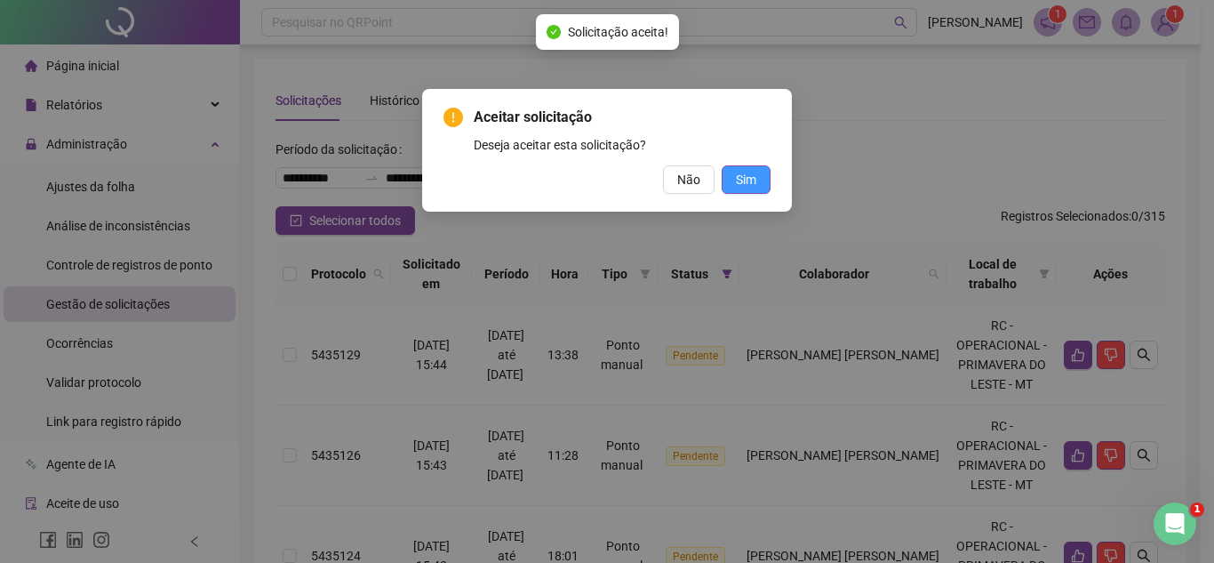
click at [764, 181] on button "Sim" at bounding box center [746, 179] width 49 height 28
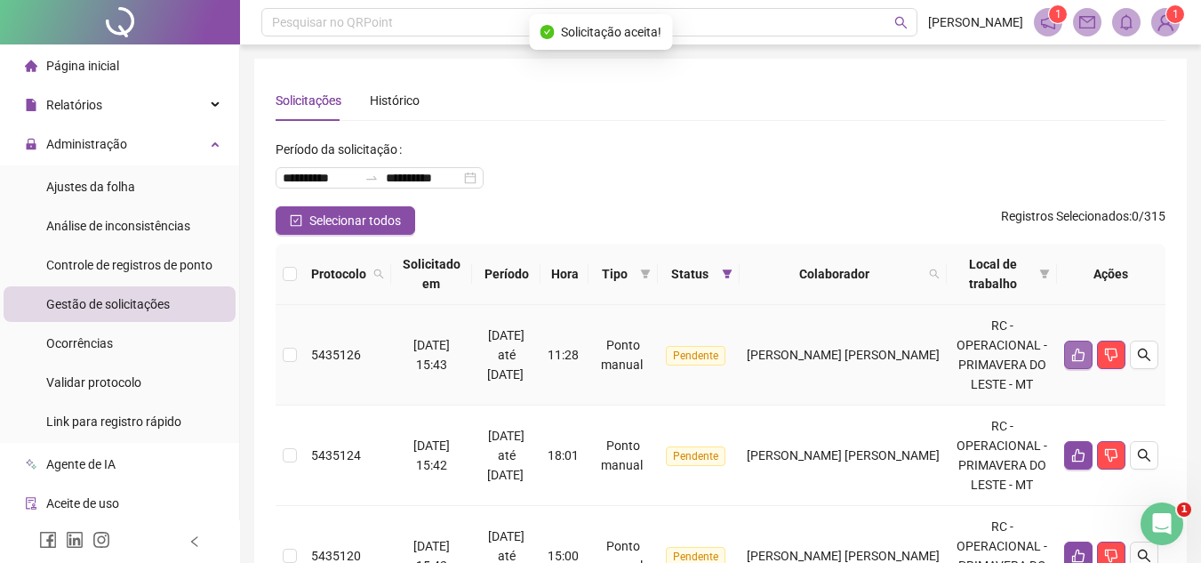
click at [1076, 362] on button "button" at bounding box center [1078, 354] width 28 height 28
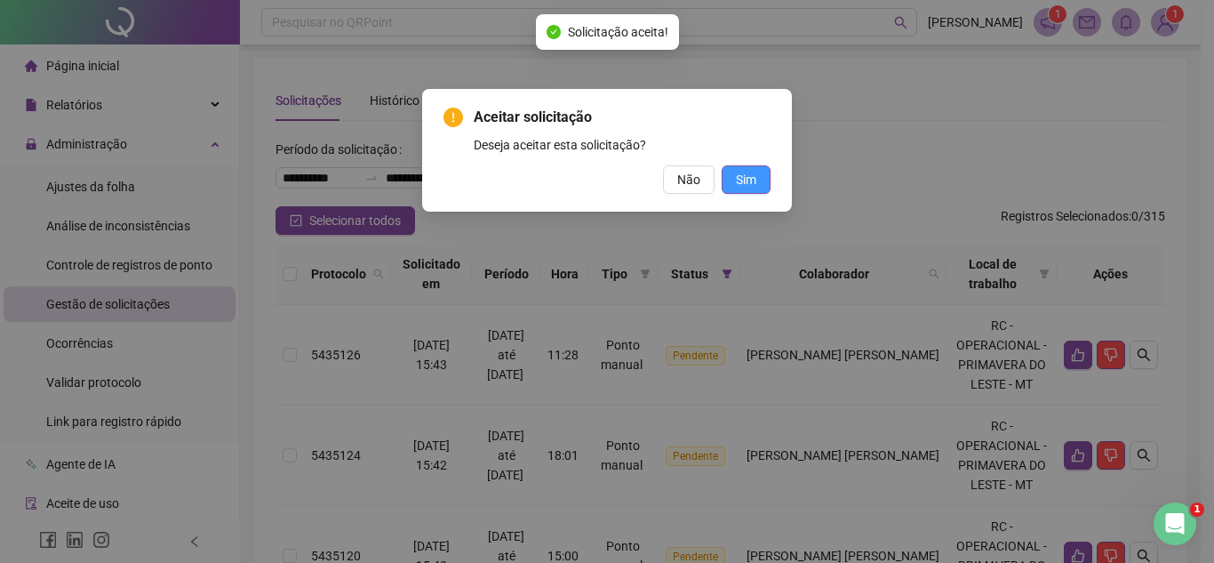
drag, startPoint x: 753, startPoint y: 177, endPoint x: 824, endPoint y: 184, distance: 71.5
click at [753, 178] on span "Sim" at bounding box center [746, 180] width 20 height 20
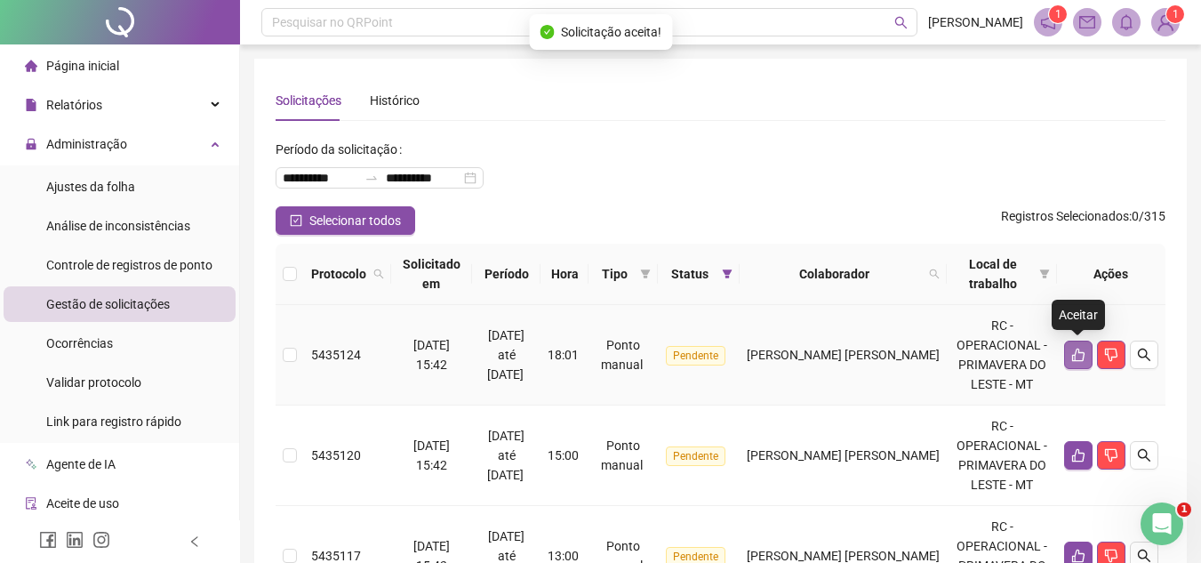
click at [1071, 354] on icon "like" at bounding box center [1078, 355] width 14 height 14
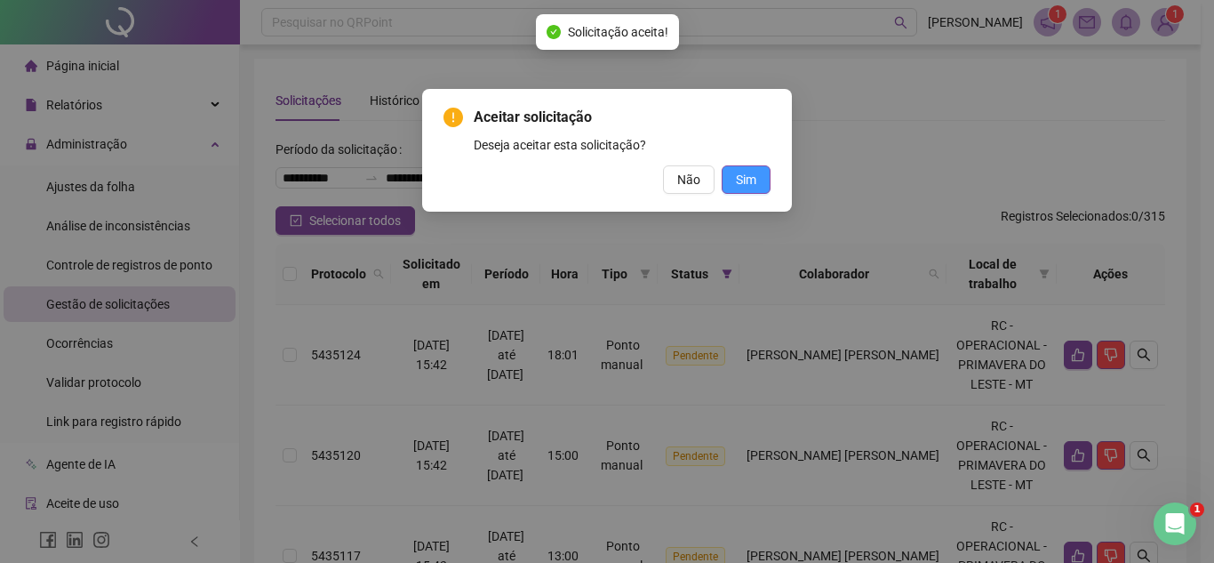
click at [741, 170] on span "Sim" at bounding box center [746, 180] width 20 height 20
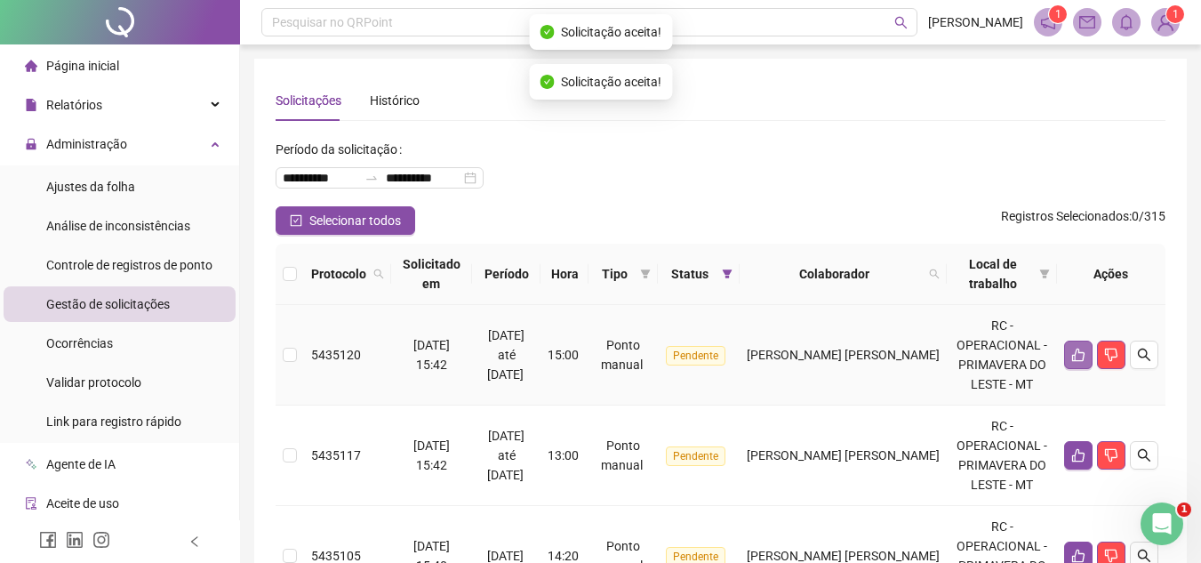
click at [1079, 356] on icon "like" at bounding box center [1078, 355] width 14 height 14
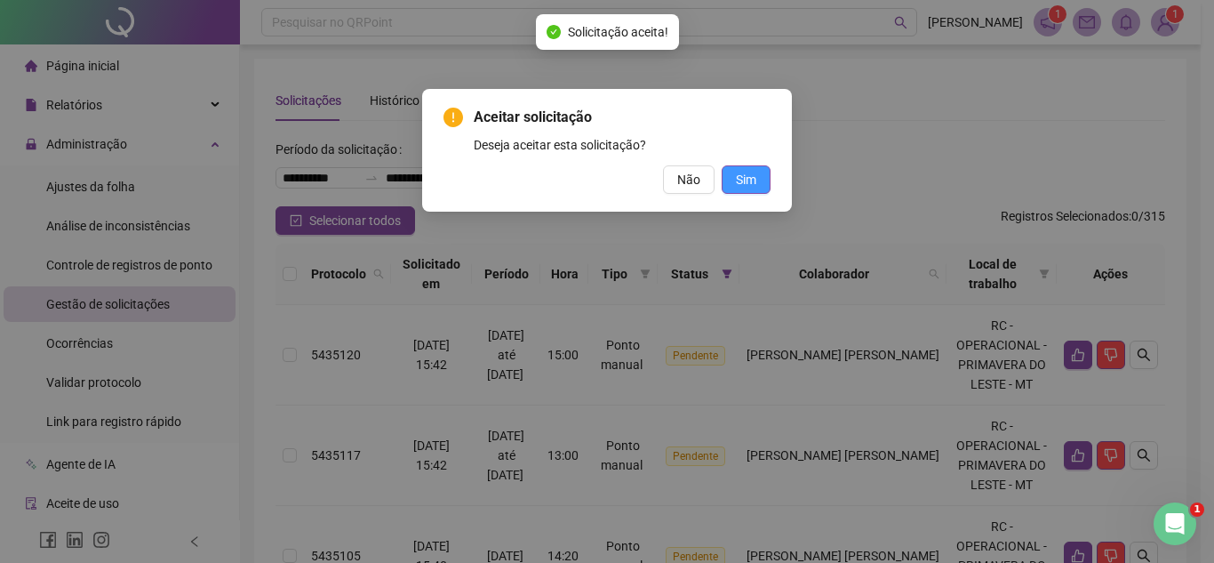
click at [746, 187] on span "Sim" at bounding box center [746, 180] width 20 height 20
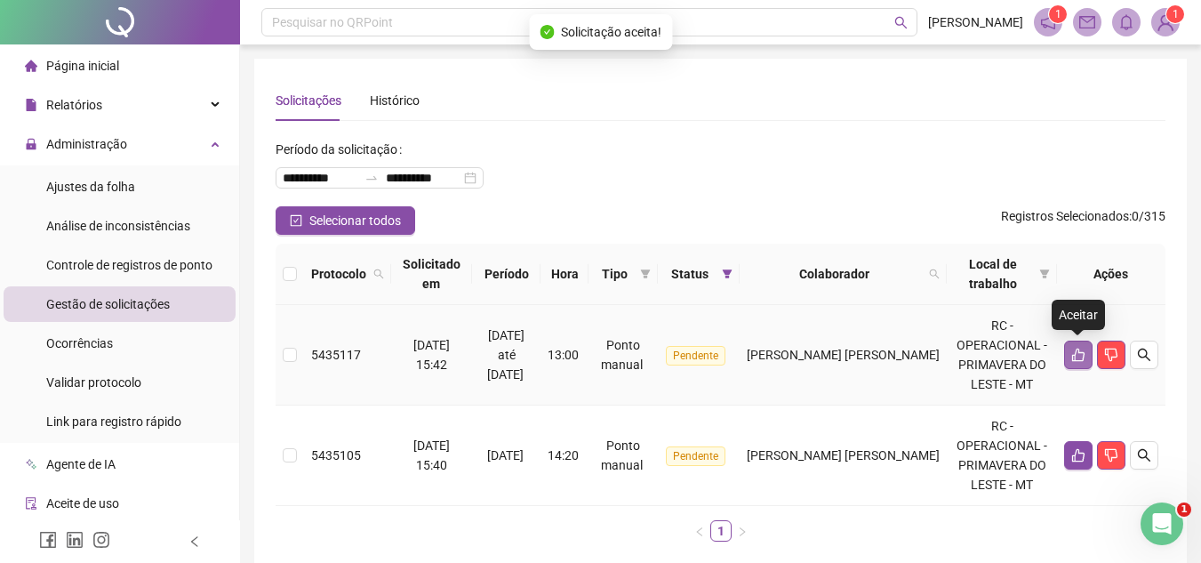
click at [1080, 352] on icon "like" at bounding box center [1078, 354] width 12 height 13
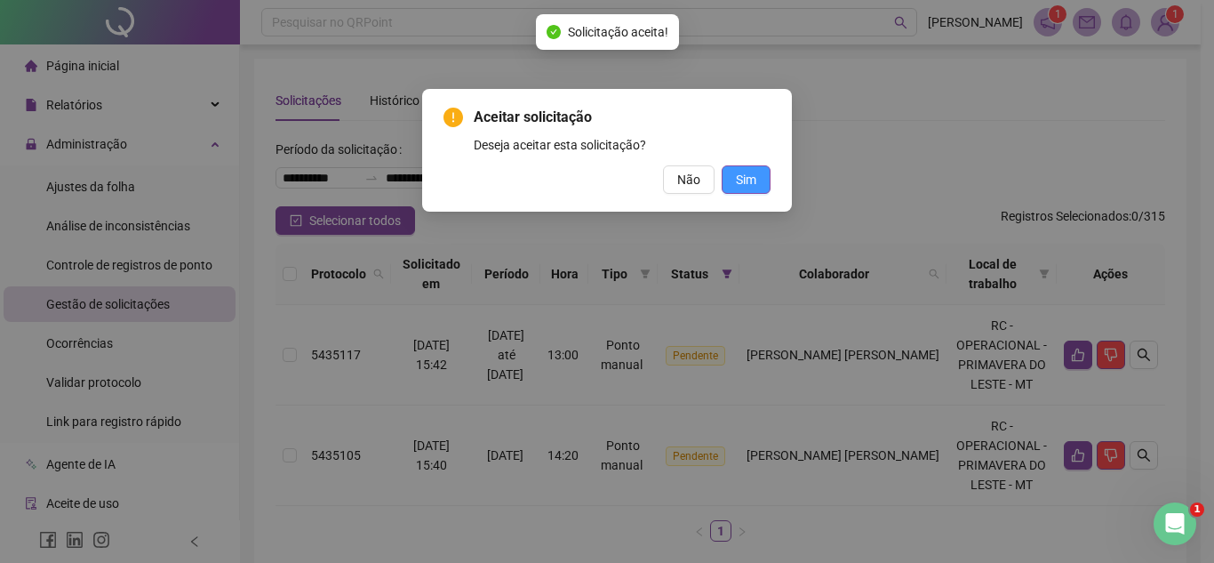
click at [752, 180] on span "Sim" at bounding box center [746, 180] width 20 height 20
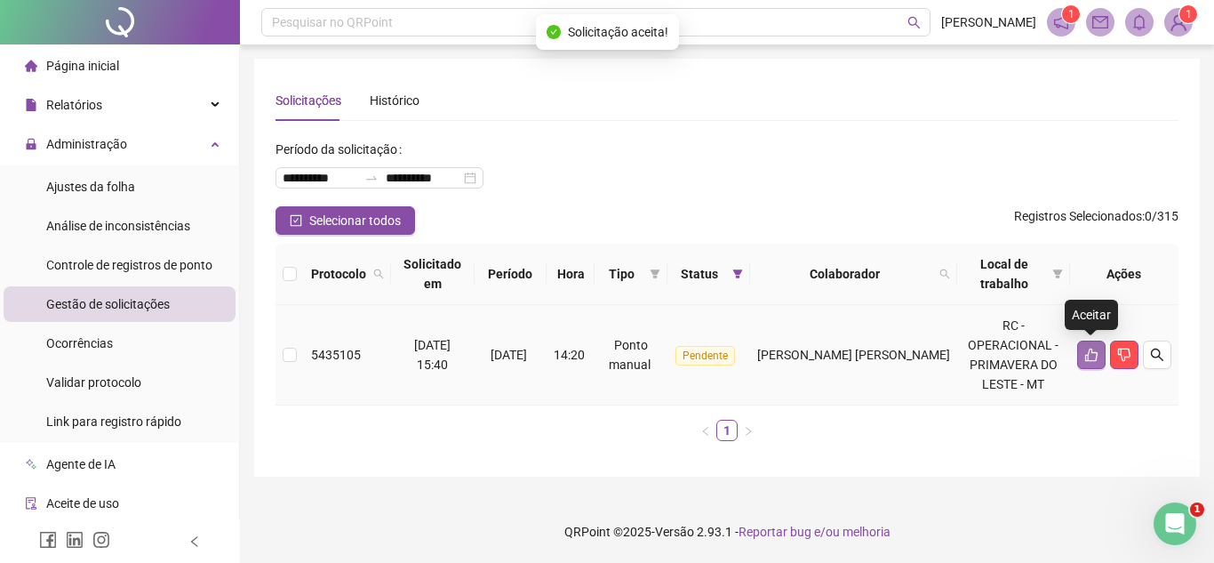
click at [1080, 357] on button "button" at bounding box center [1091, 354] width 28 height 28
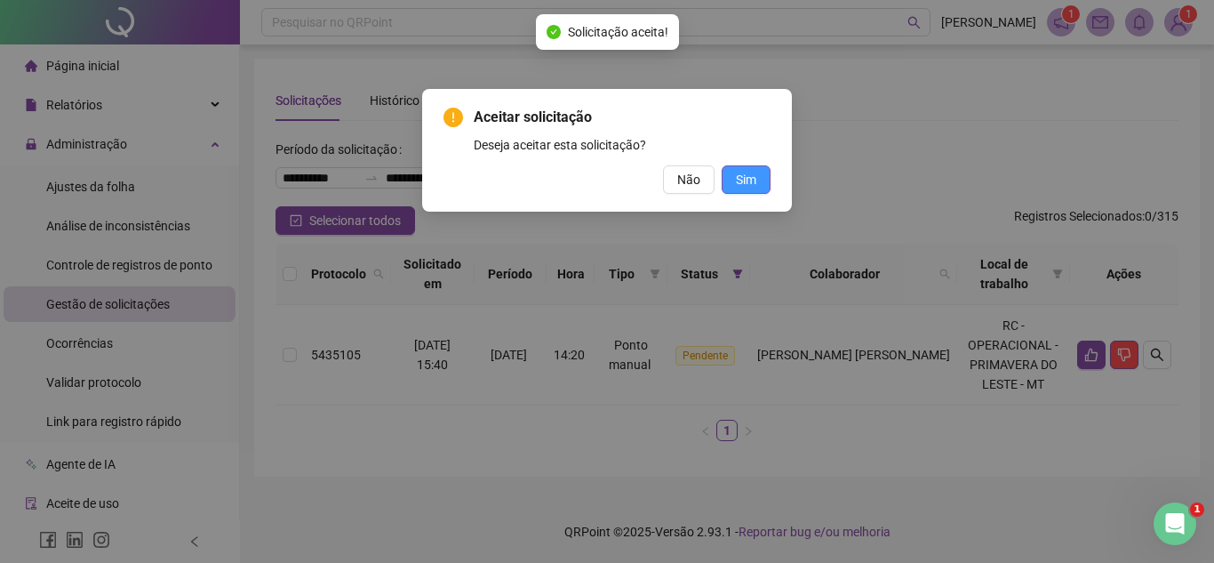
click at [747, 180] on span "Sim" at bounding box center [746, 180] width 20 height 20
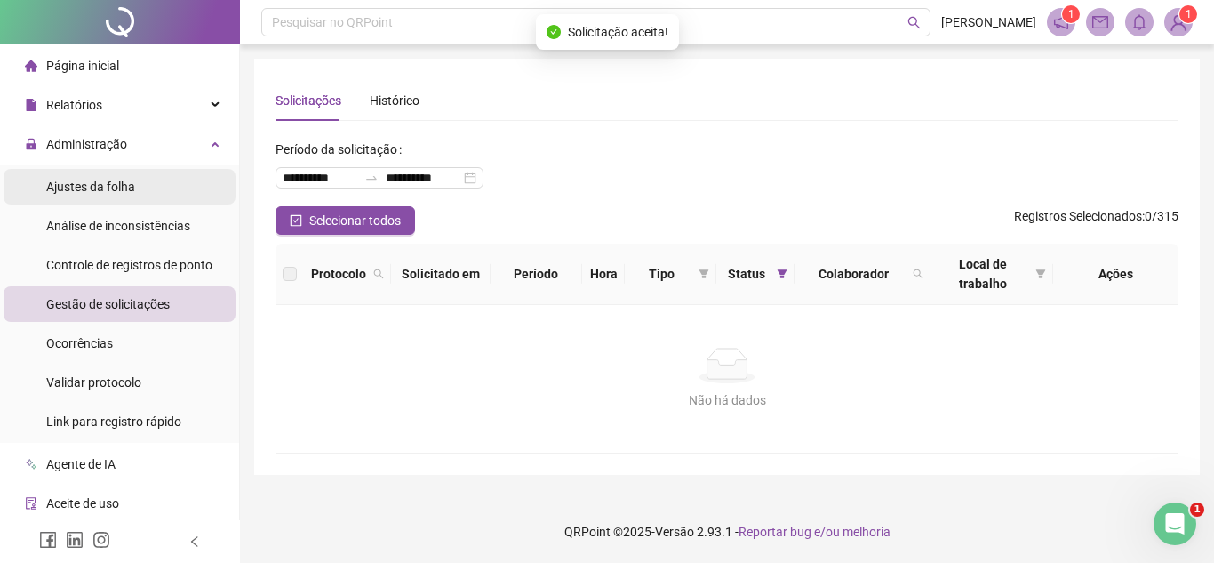
click at [158, 196] on li "Ajustes da folha" at bounding box center [120, 187] width 232 height 36
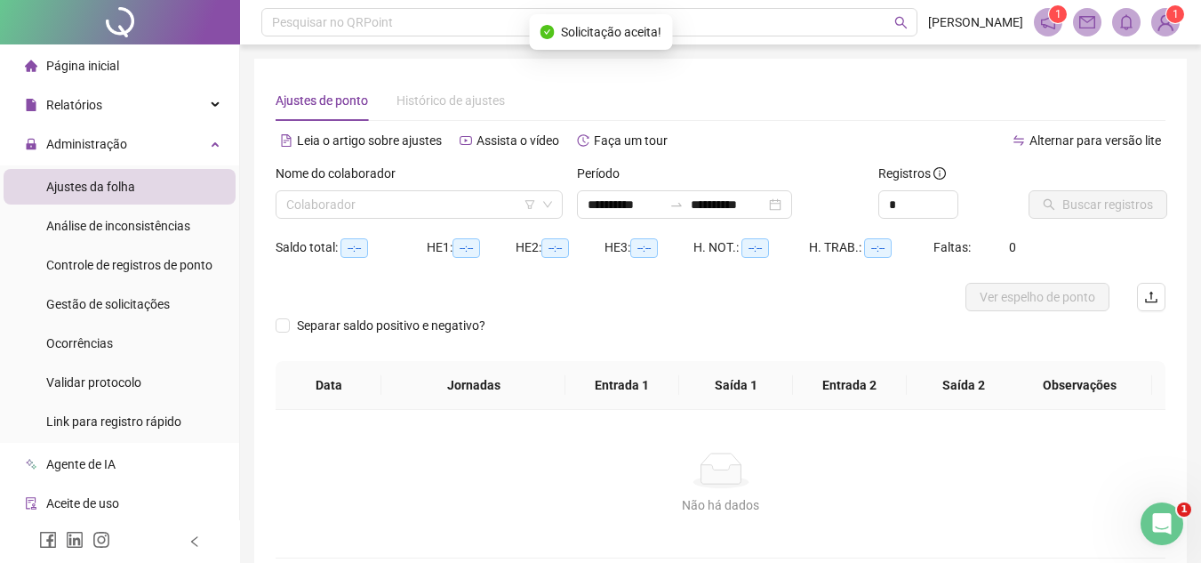
type input "**********"
click at [372, 213] on input "search" at bounding box center [411, 204] width 250 height 27
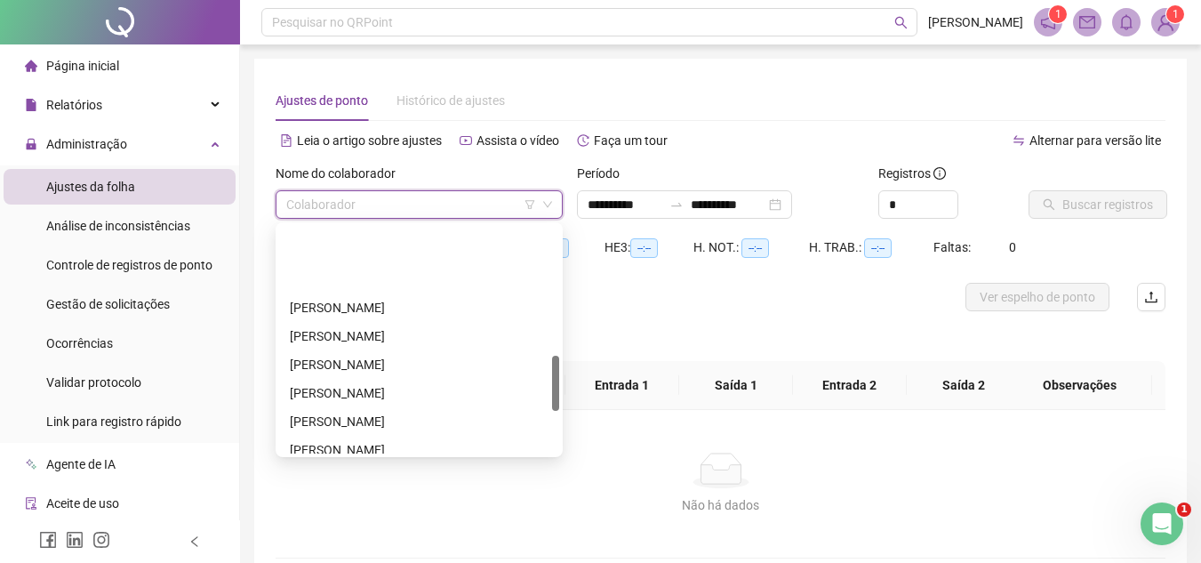
scroll to position [622, 0]
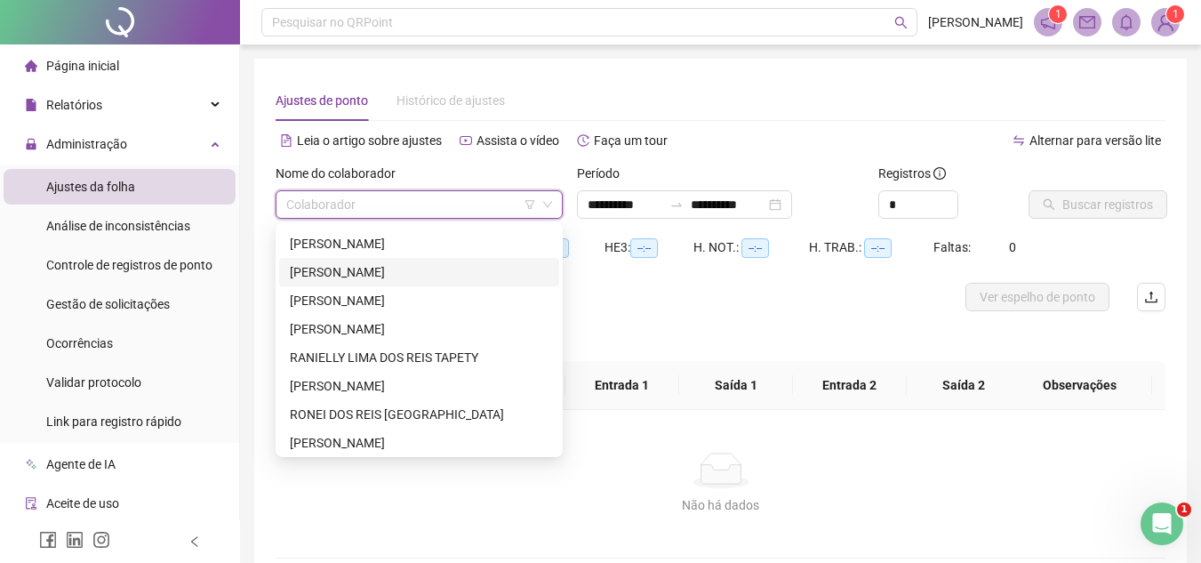
click at [348, 277] on div "[PERSON_NAME]" at bounding box center [419, 272] width 259 height 20
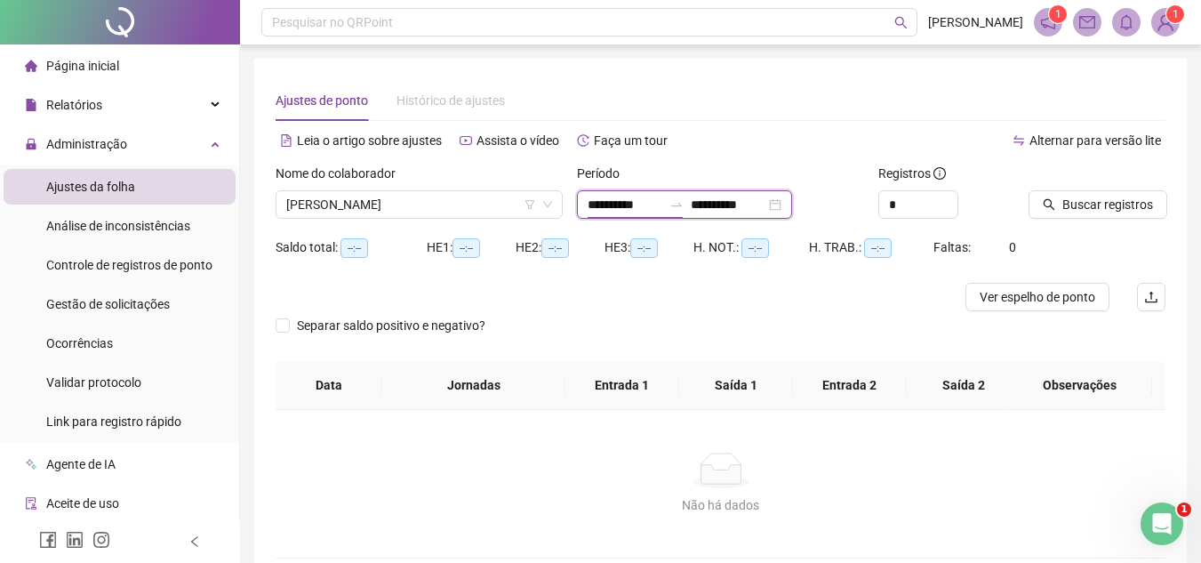
click at [616, 206] on input "**********" at bounding box center [625, 205] width 75 height 20
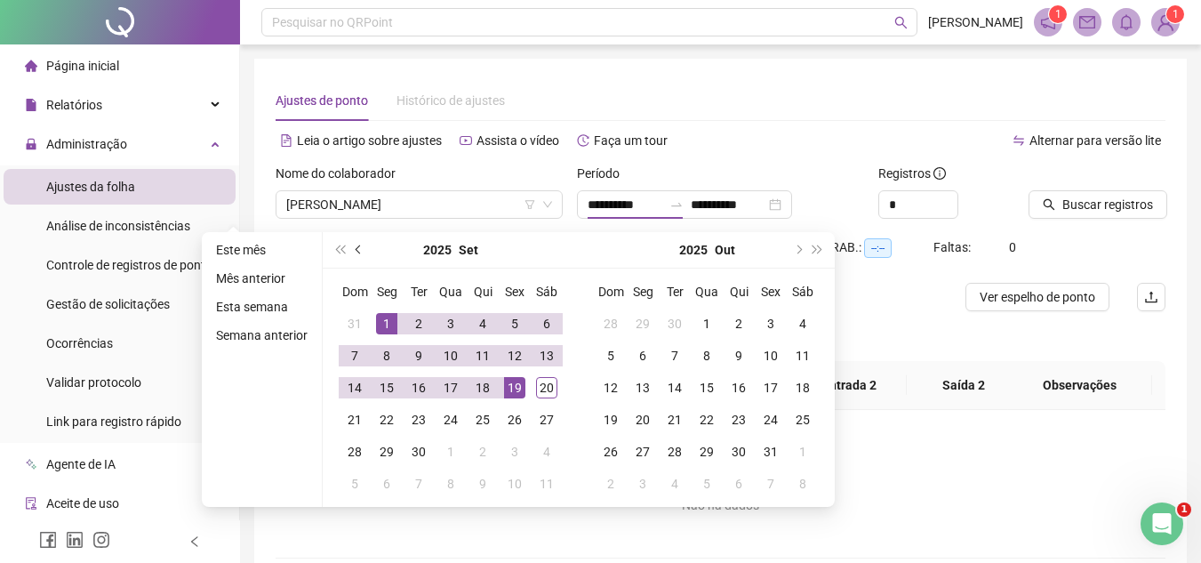
click at [354, 247] on button "prev-year" at bounding box center [359, 250] width 20 height 36
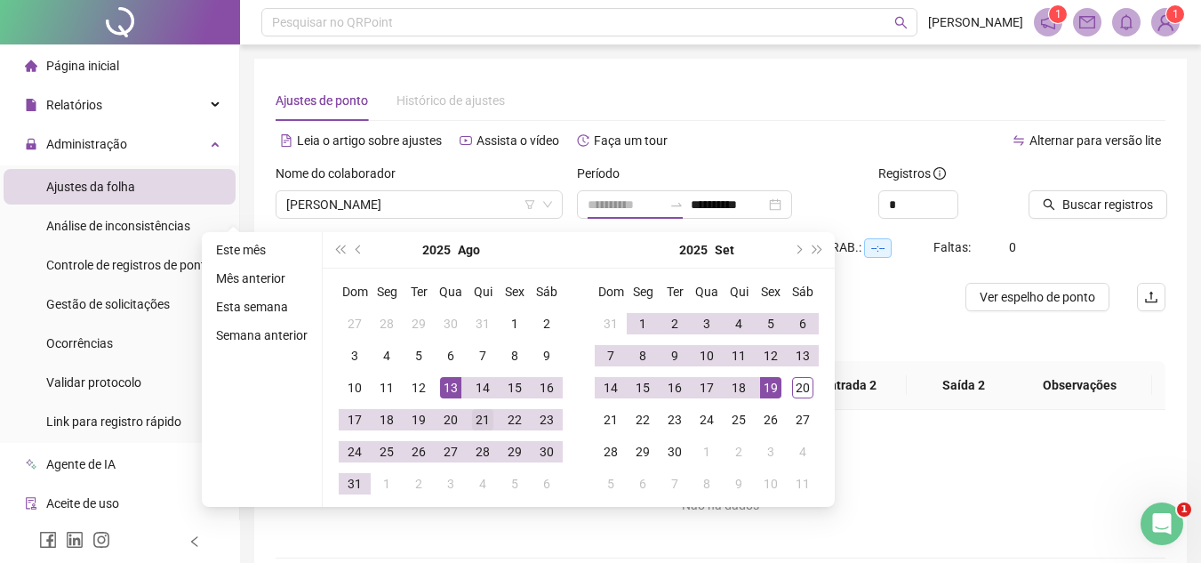
type input "**********"
click at [474, 418] on div "21" at bounding box center [482, 419] width 21 height 21
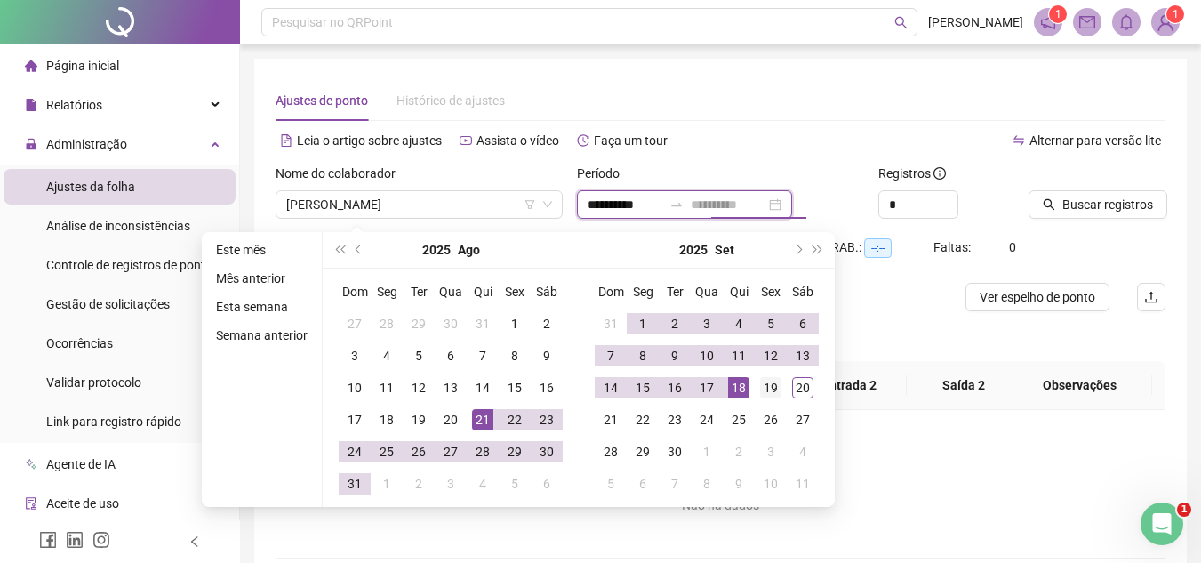
type input "**********"
click at [766, 384] on div "19" at bounding box center [770, 387] width 21 height 21
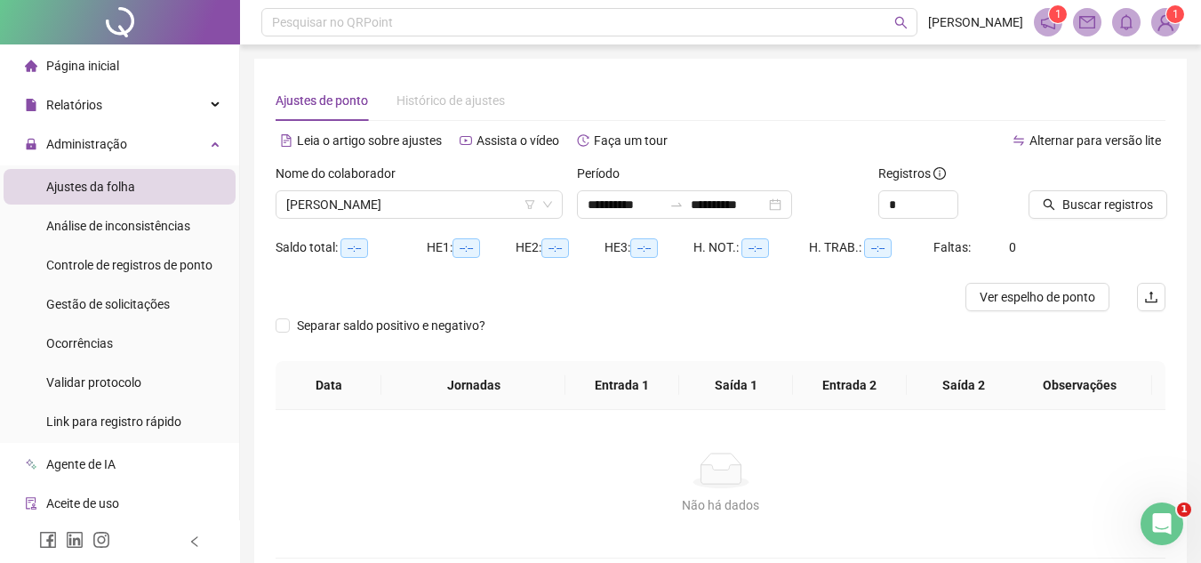
drag, startPoint x: 548, startPoint y: 460, endPoint x: 500, endPoint y: 403, distance: 75.0
click at [542, 456] on div "Não há dados" at bounding box center [720, 470] width 847 height 36
click at [1097, 202] on span "Buscar registros" at bounding box center [1107, 205] width 91 height 20
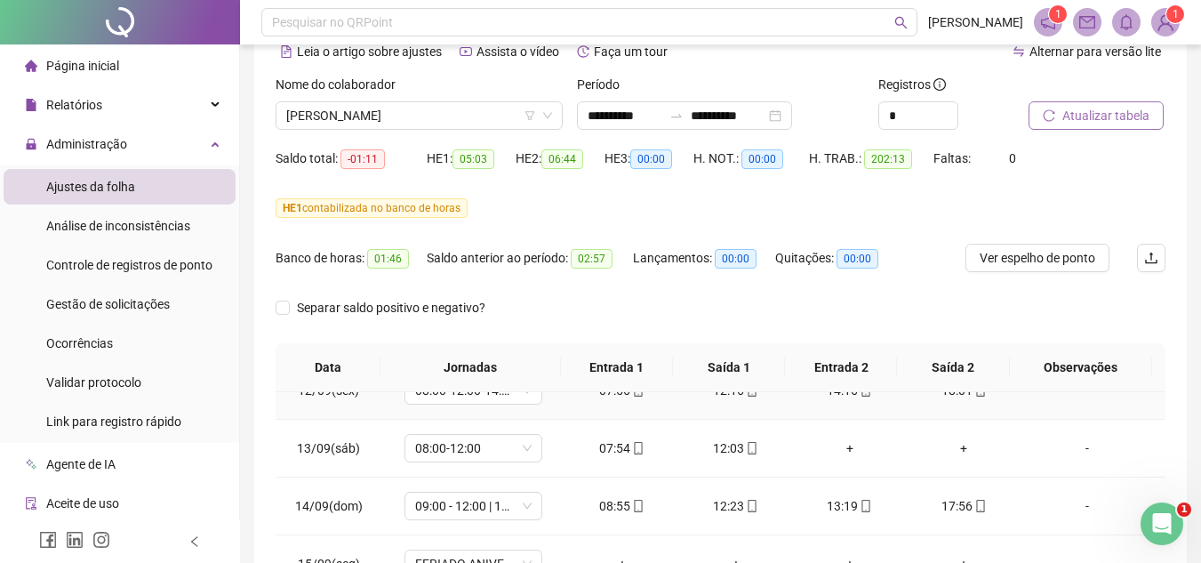
scroll to position [1333, 0]
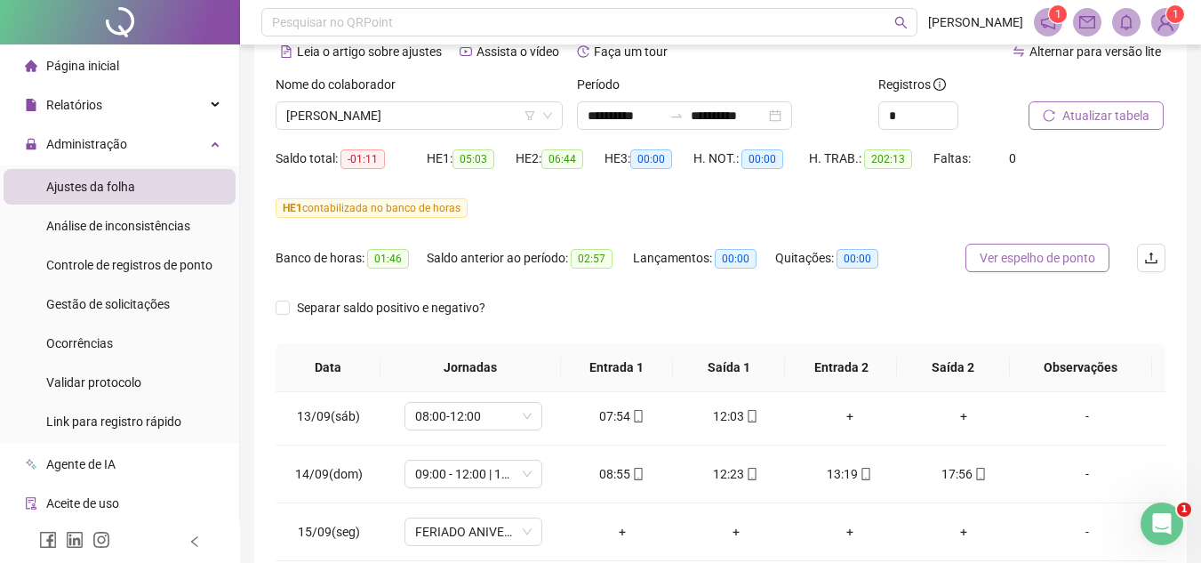
click at [1037, 251] on span "Ver espelho de ponto" at bounding box center [1038, 258] width 116 height 20
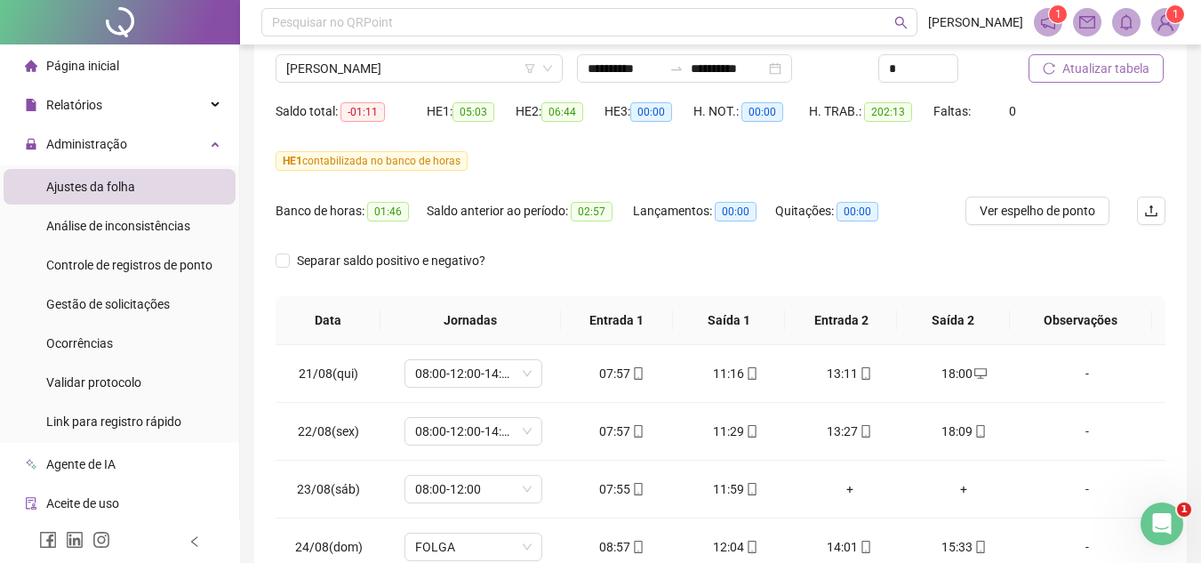
scroll to position [129, 0]
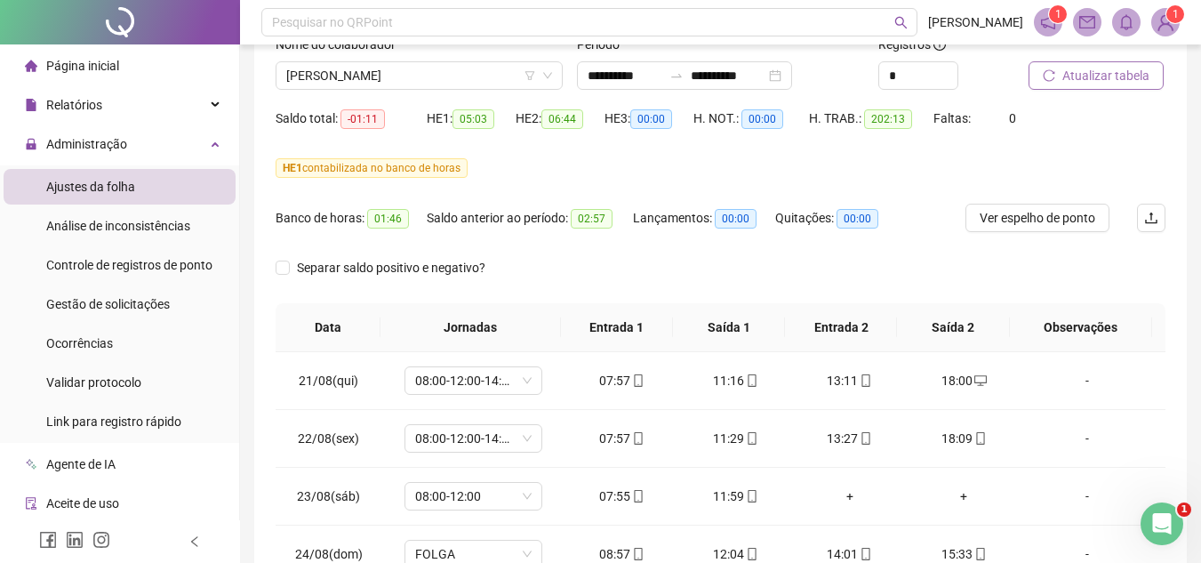
click at [51, 28] on div at bounding box center [120, 22] width 240 height 44
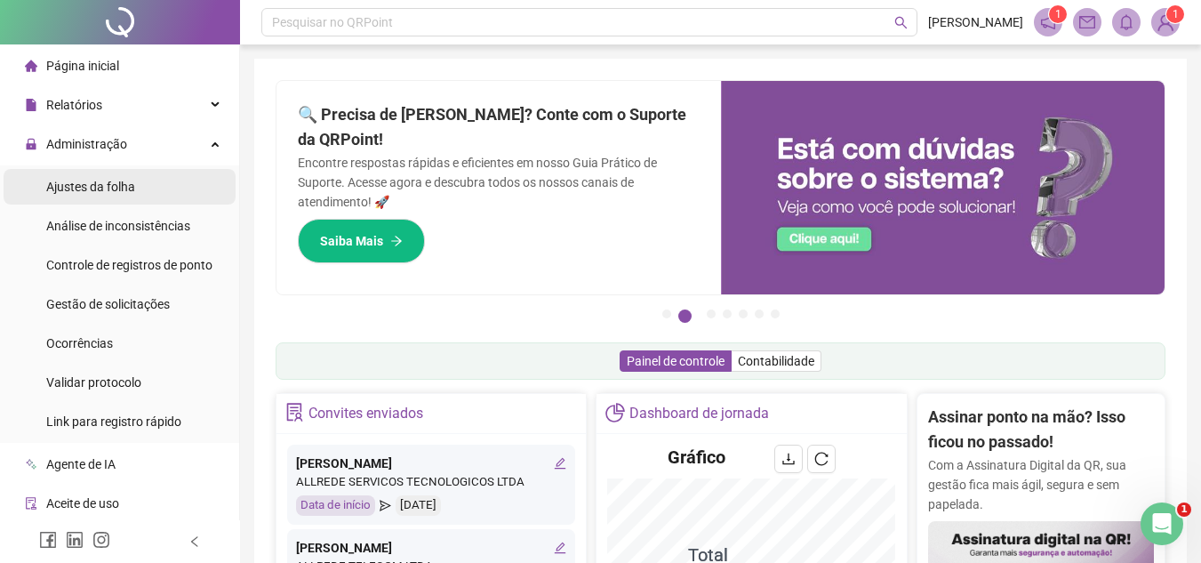
click at [117, 180] on span "Ajustes da folha" at bounding box center [90, 187] width 89 height 14
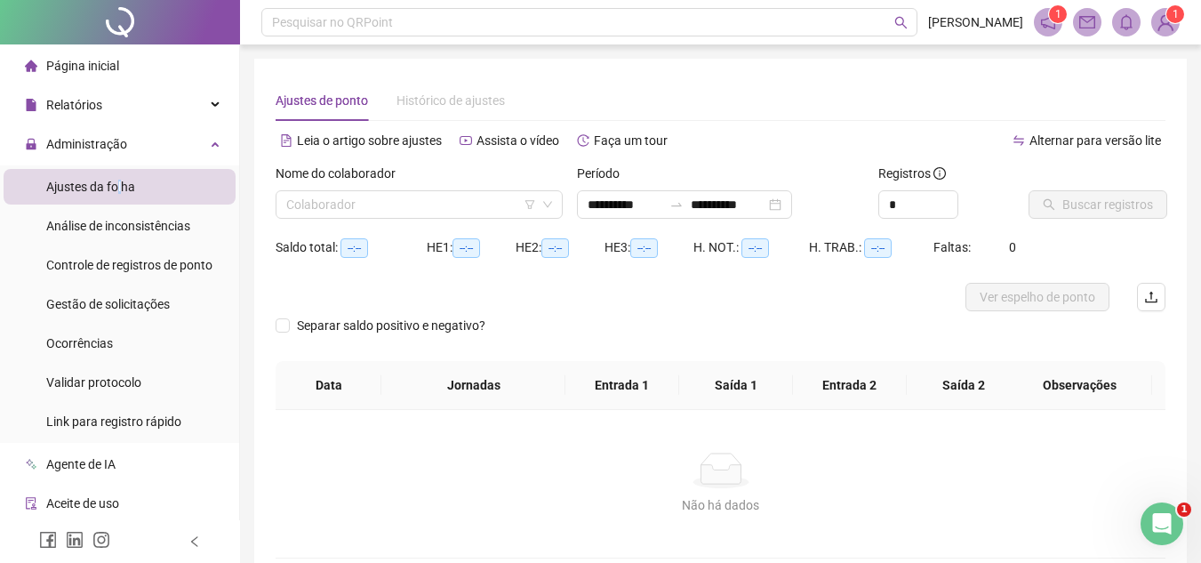
type input "**********"
click at [320, 203] on input "search" at bounding box center [411, 204] width 250 height 27
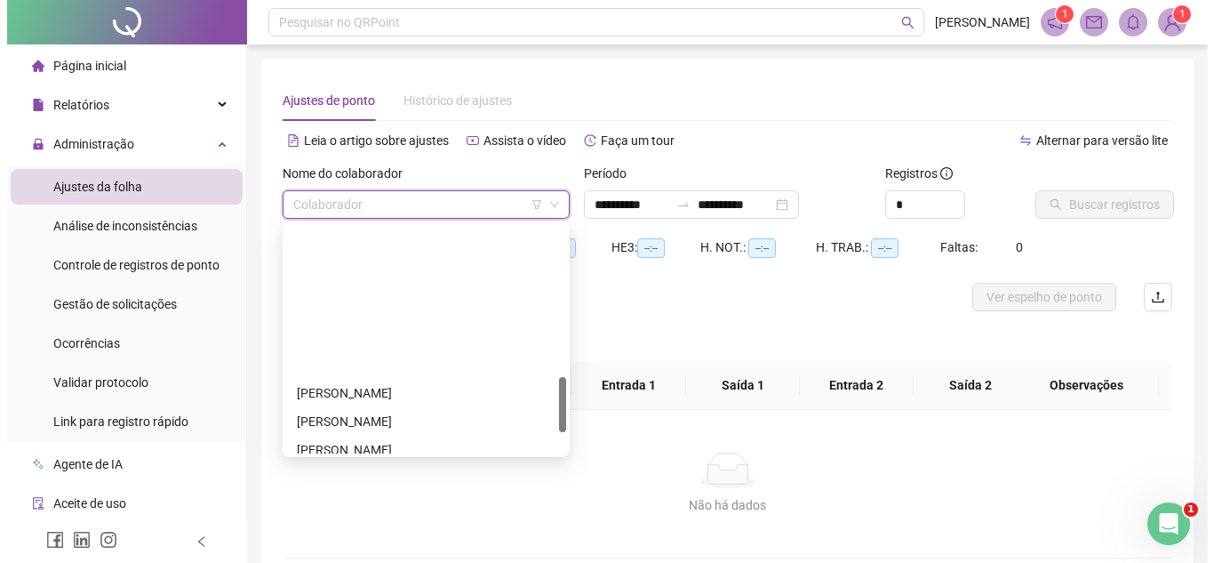
scroll to position [622, 0]
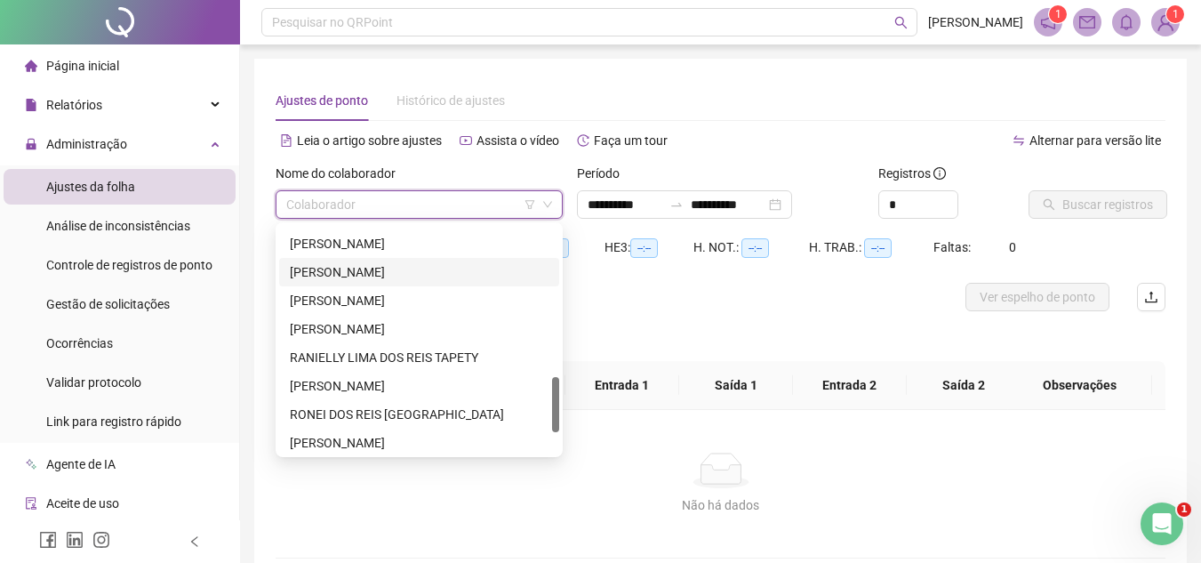
click at [308, 274] on div "[PERSON_NAME]" at bounding box center [419, 272] width 259 height 20
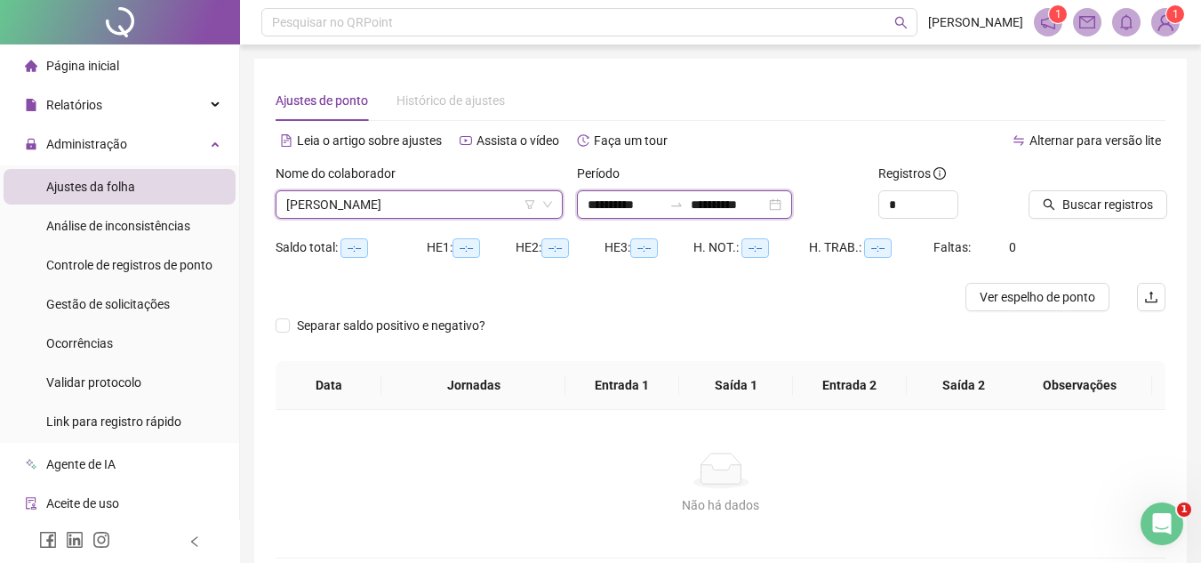
click at [608, 203] on input "**********" at bounding box center [625, 205] width 75 height 20
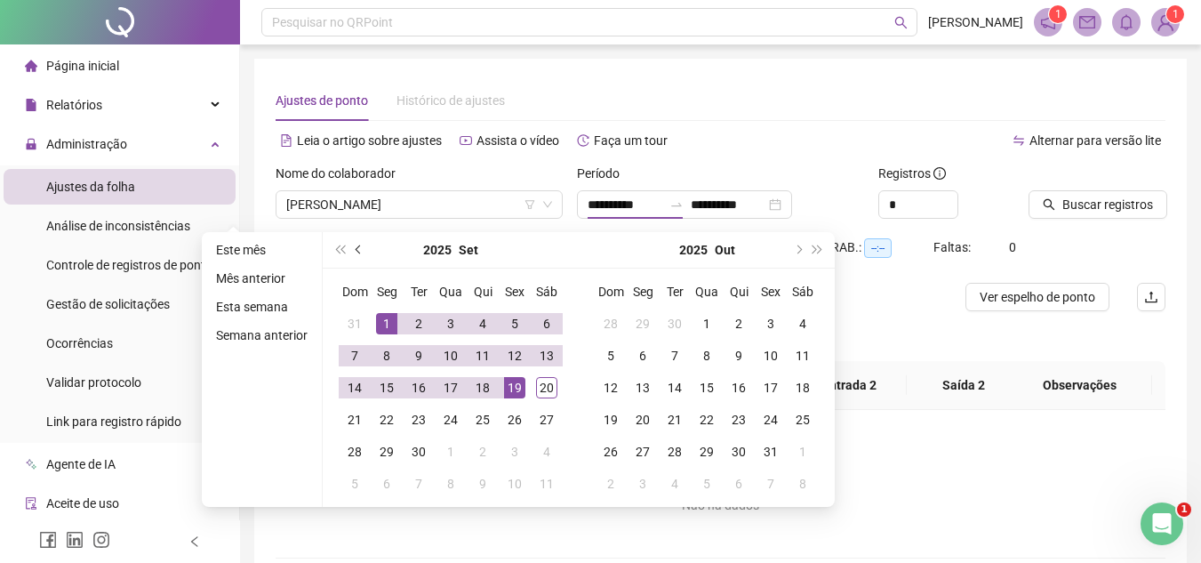
click at [359, 244] on button "prev-year" at bounding box center [359, 250] width 20 height 36
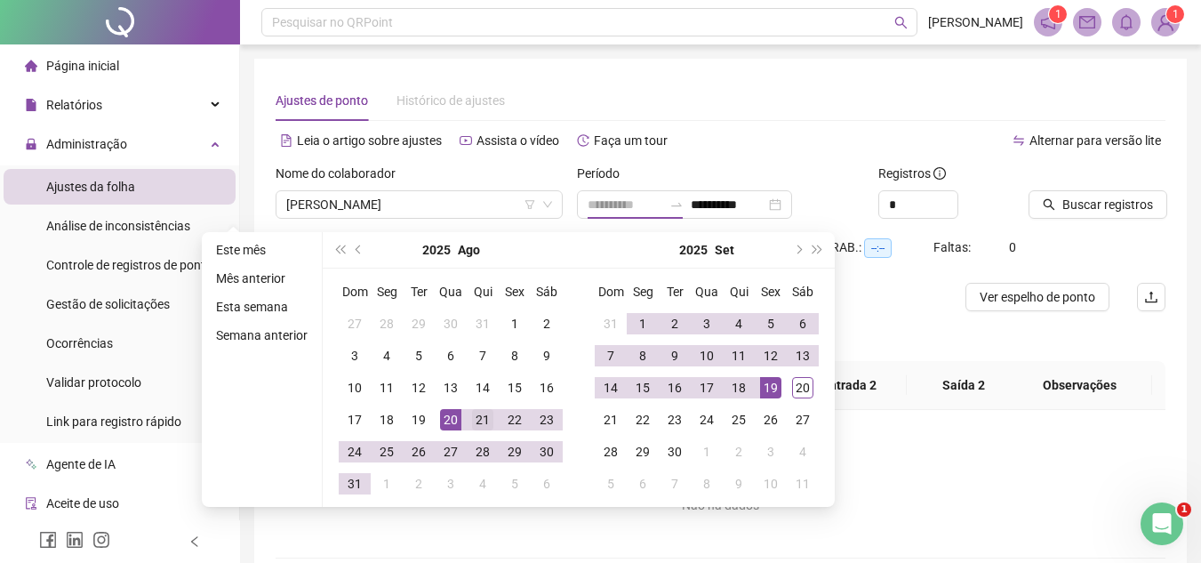
type input "**********"
click at [484, 420] on div "21" at bounding box center [482, 419] width 21 height 21
type input "**********"
click at [776, 386] on div "19" at bounding box center [770, 387] width 21 height 21
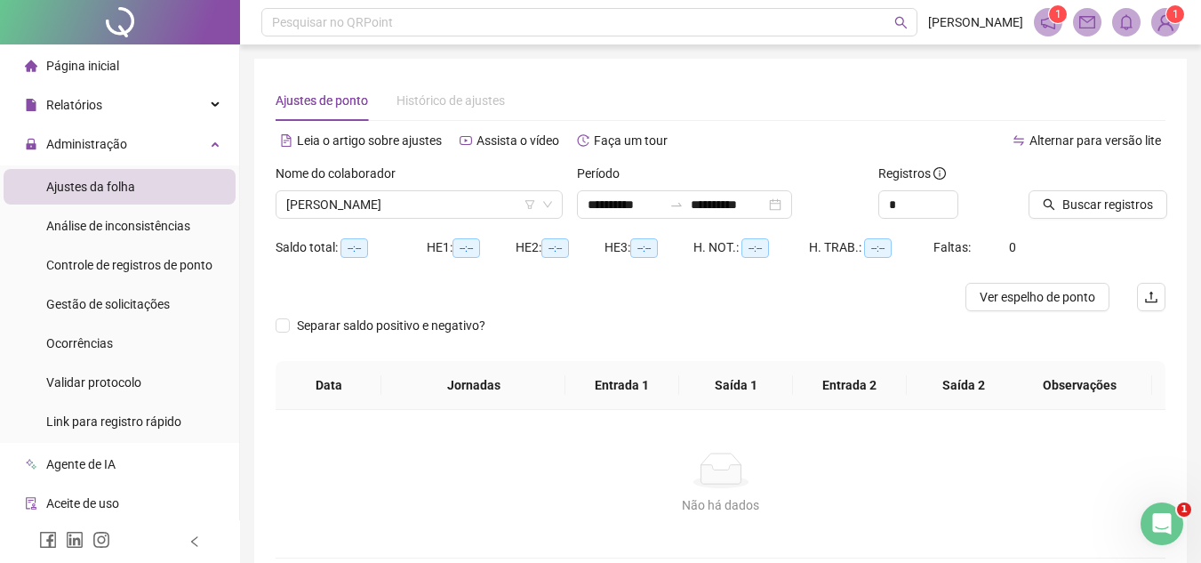
click at [961, 192] on div "*" at bounding box center [946, 204] width 137 height 28
type input "*"
click at [947, 195] on span "Increase Value" at bounding box center [948, 199] width 20 height 16
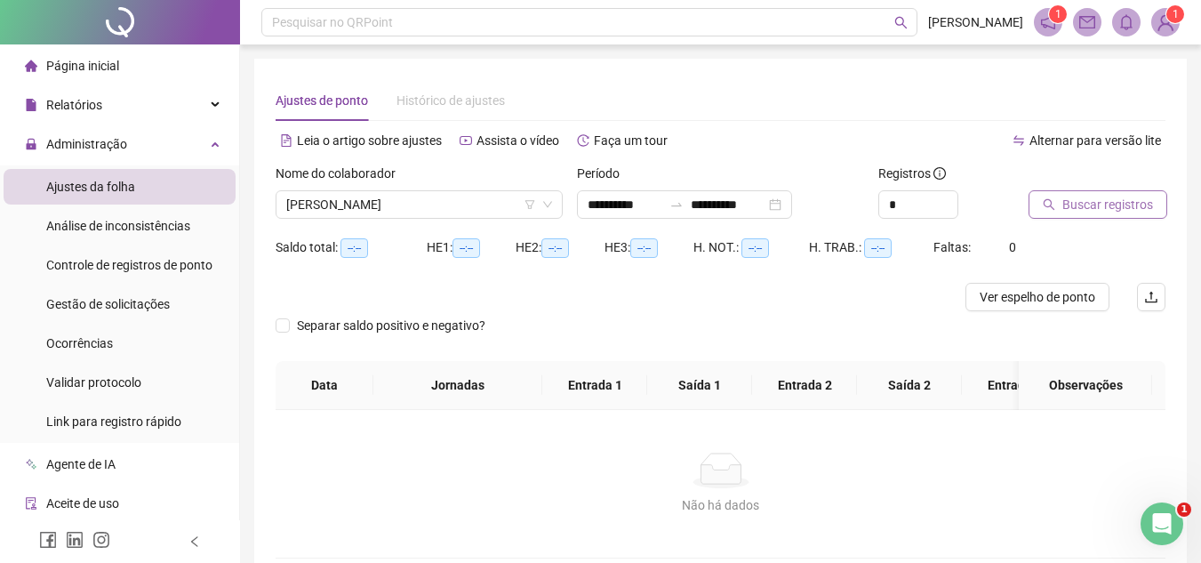
click at [1060, 197] on button "Buscar registros" at bounding box center [1097, 204] width 139 height 28
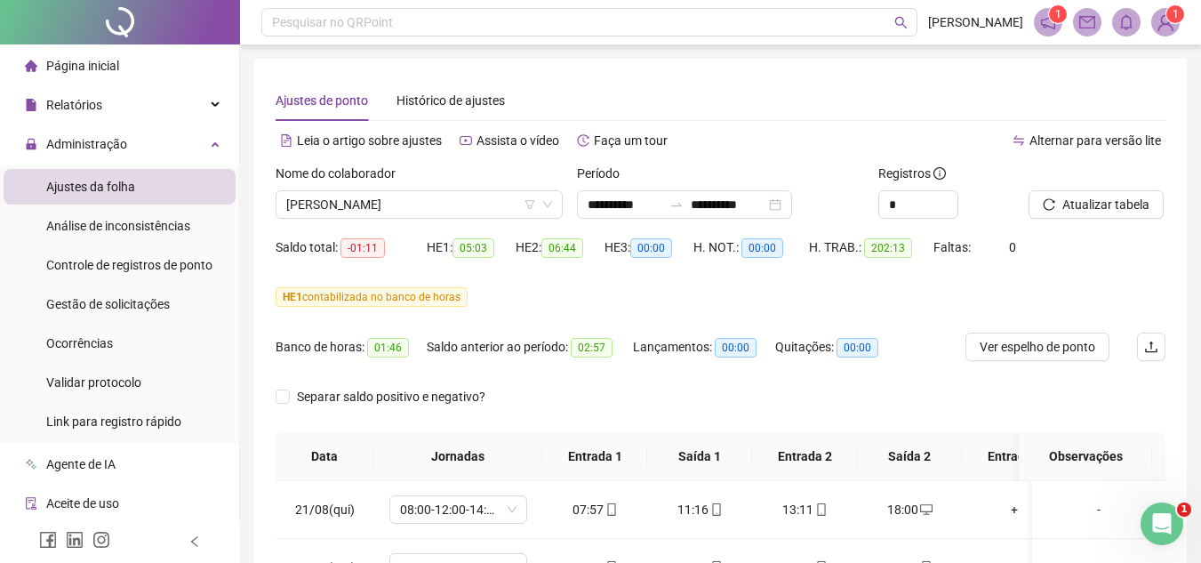
click at [53, 25] on div at bounding box center [120, 22] width 240 height 44
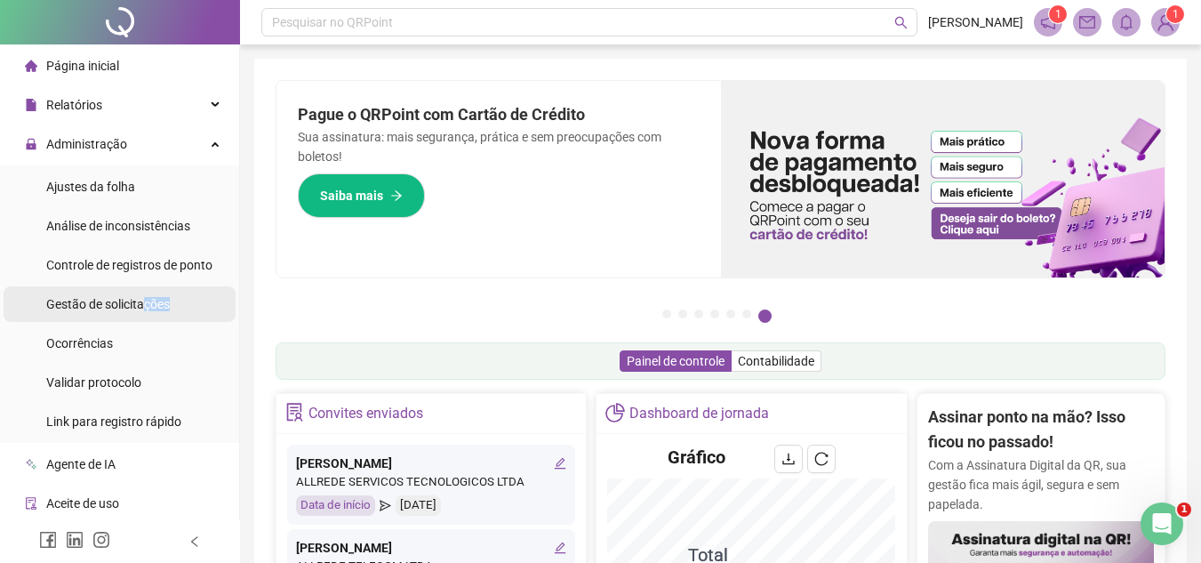
click at [143, 313] on div "Gestão de solicitações" at bounding box center [108, 304] width 124 height 36
